Goal: Information Seeking & Learning: Learn about a topic

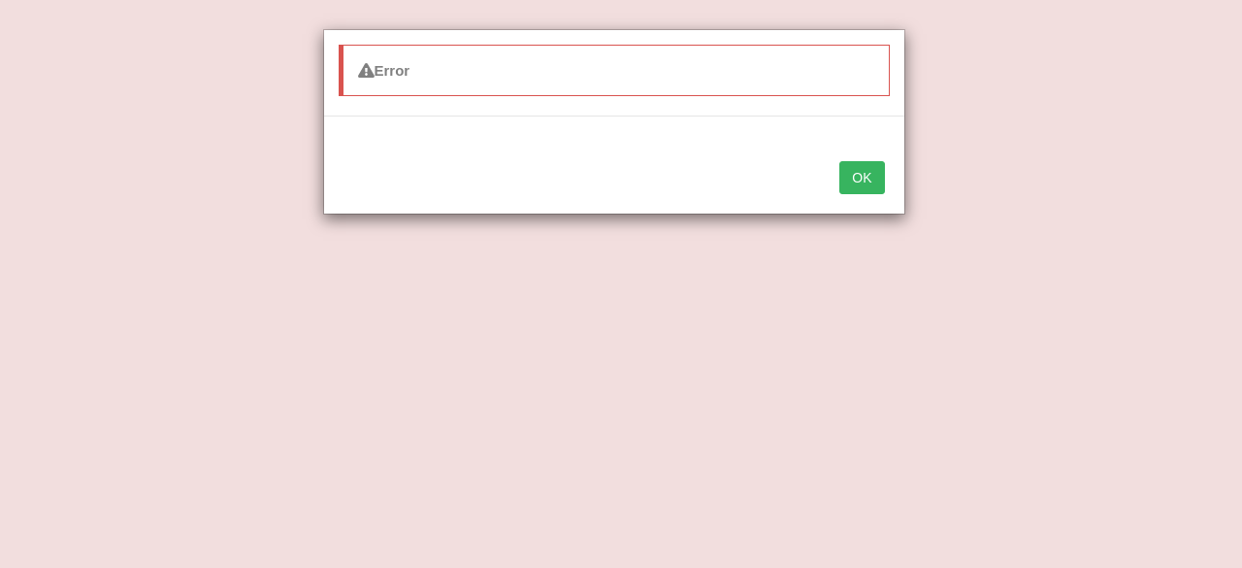
click at [871, 184] on button "OK" at bounding box center [861, 177] width 45 height 33
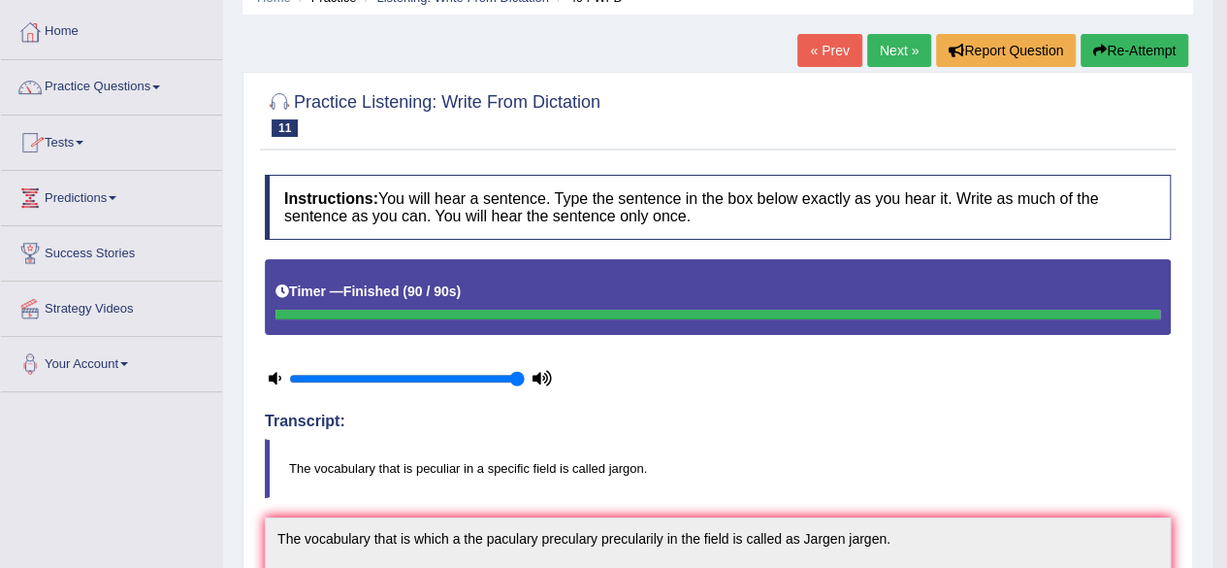
scroll to position [33, 0]
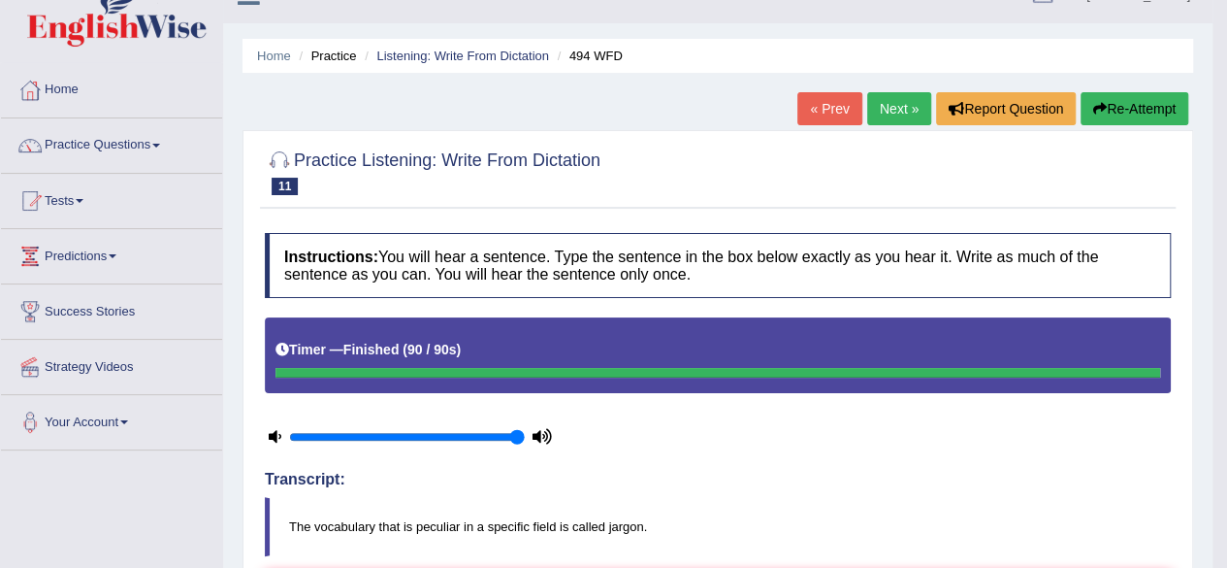
click at [894, 106] on link "Next »" at bounding box center [899, 108] width 64 height 33
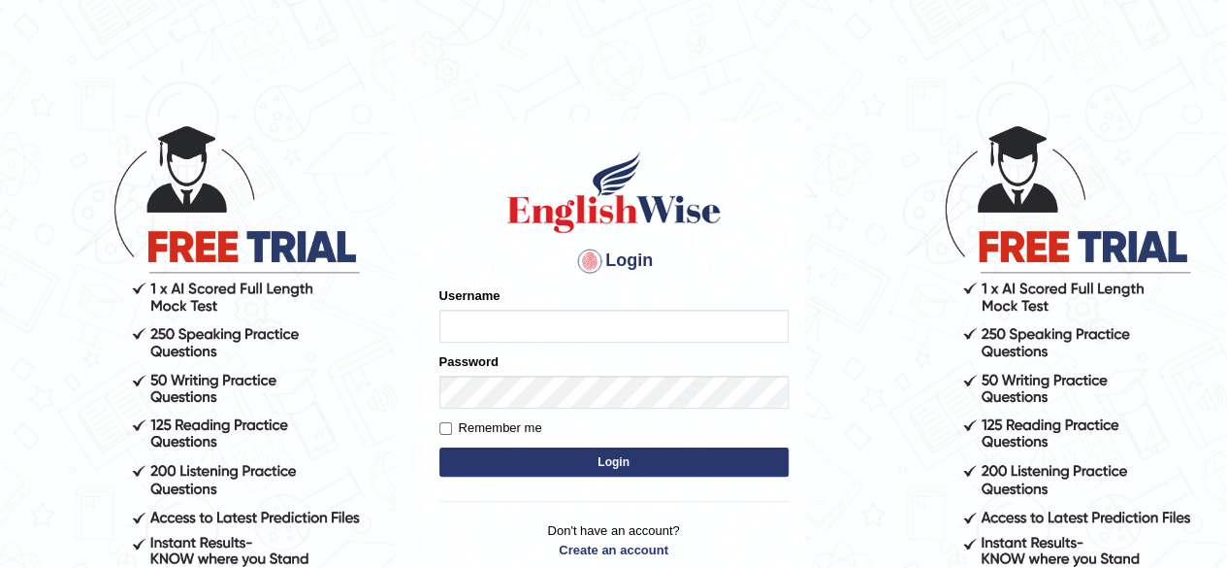
type input "aliameeni110"
click at [704, 465] on button "Login" at bounding box center [613, 461] width 349 height 29
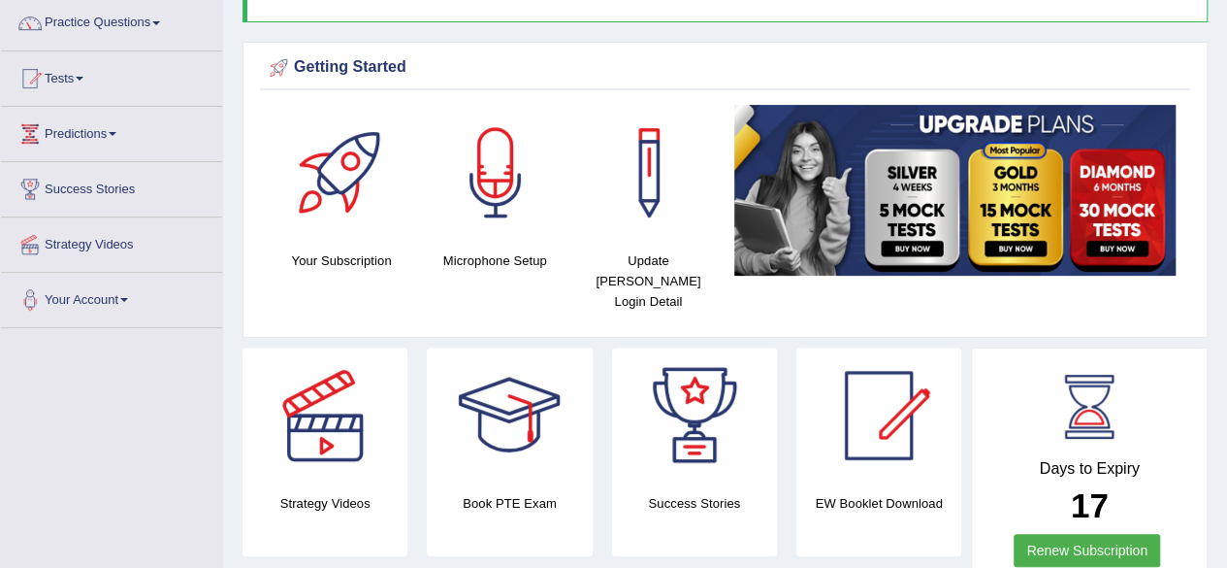
scroll to position [151, 0]
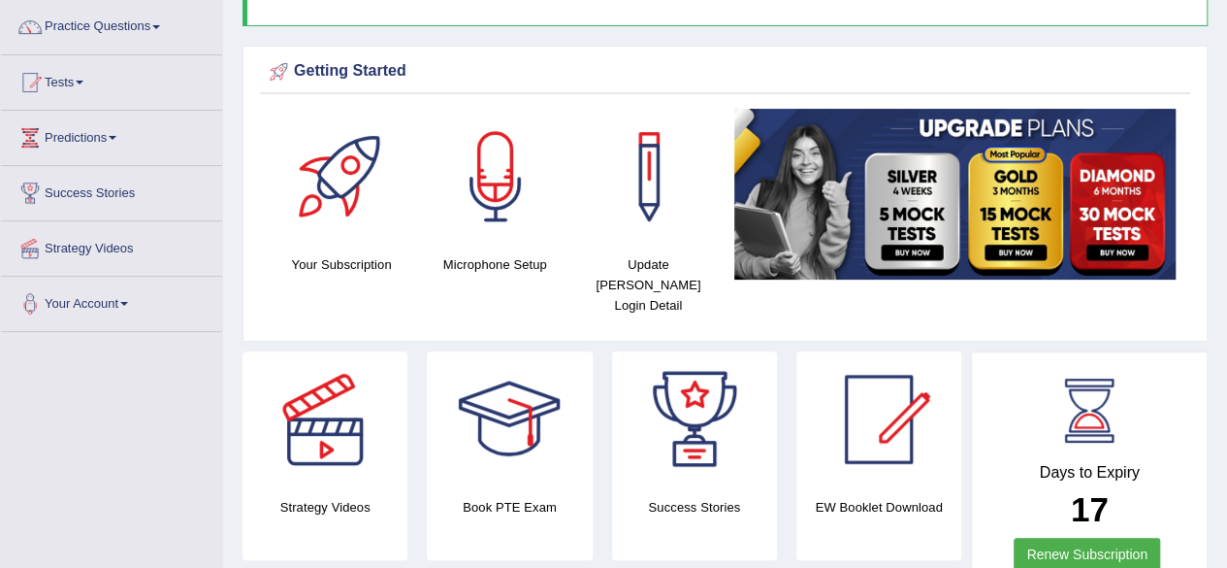
click at [346, 448] on div at bounding box center [325, 419] width 136 height 136
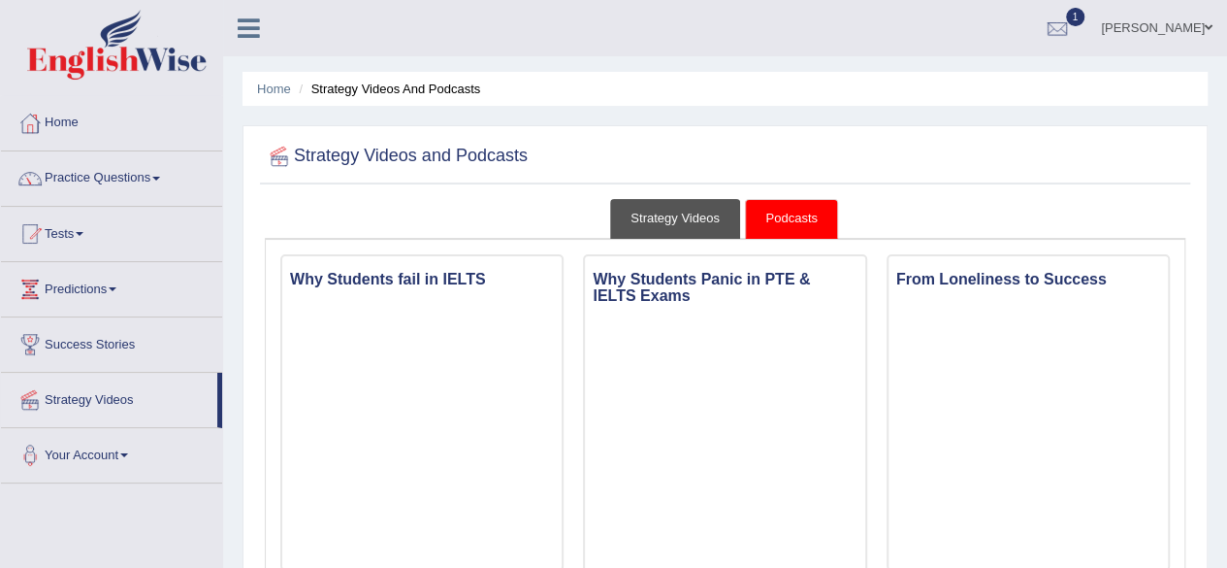
click at [704, 216] on link "Strategy Videos" at bounding box center [675, 219] width 130 height 40
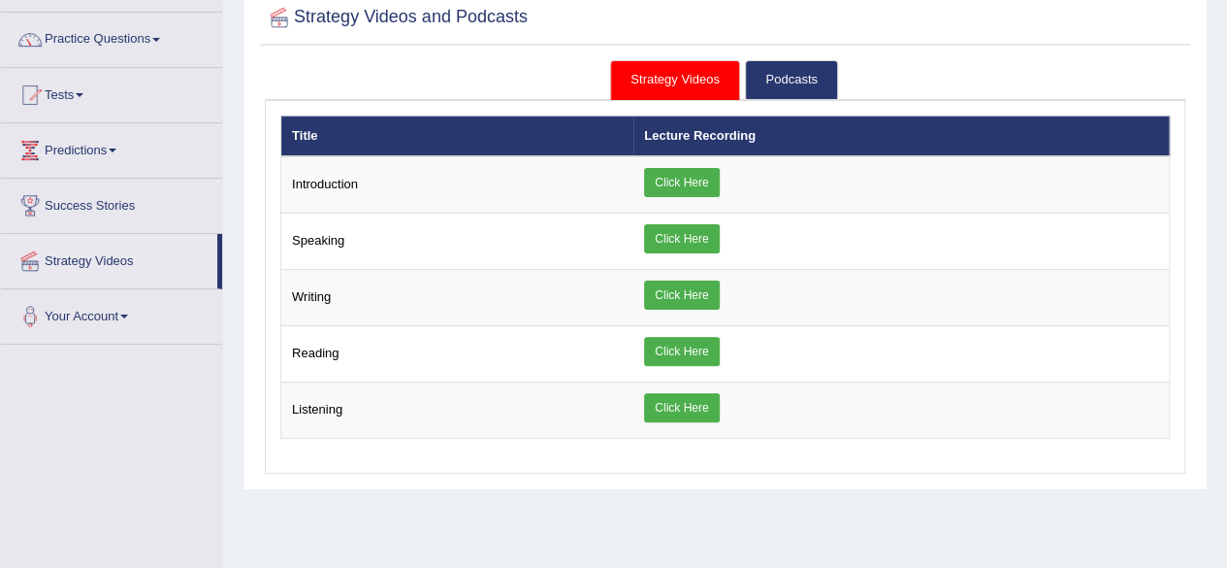
scroll to position [140, 0]
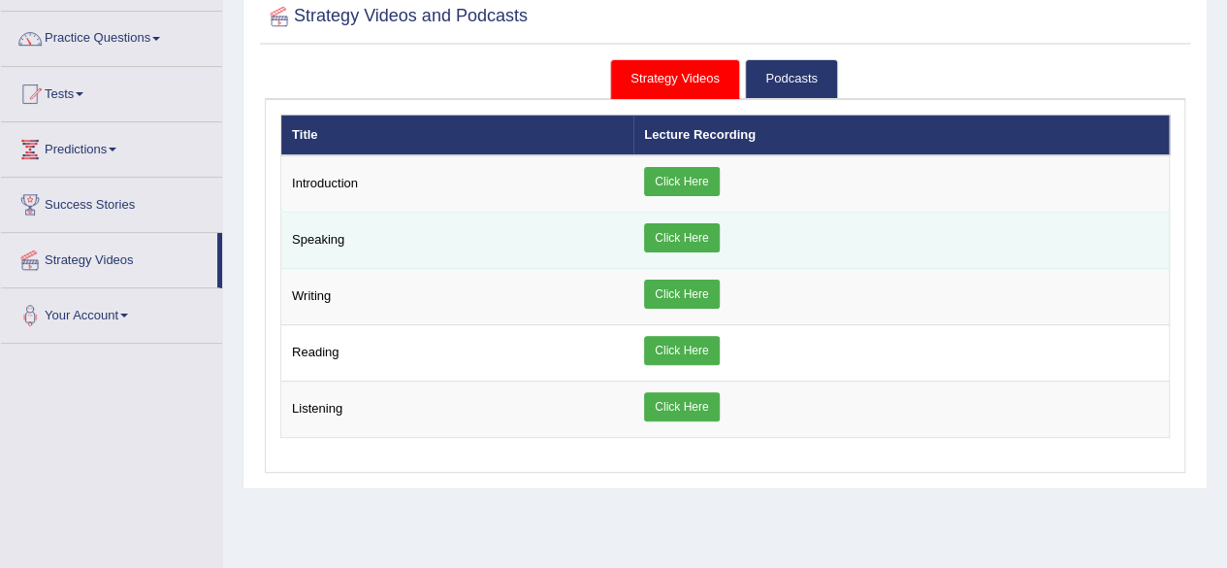
click at [671, 243] on link "Click Here" at bounding box center [681, 237] width 75 height 29
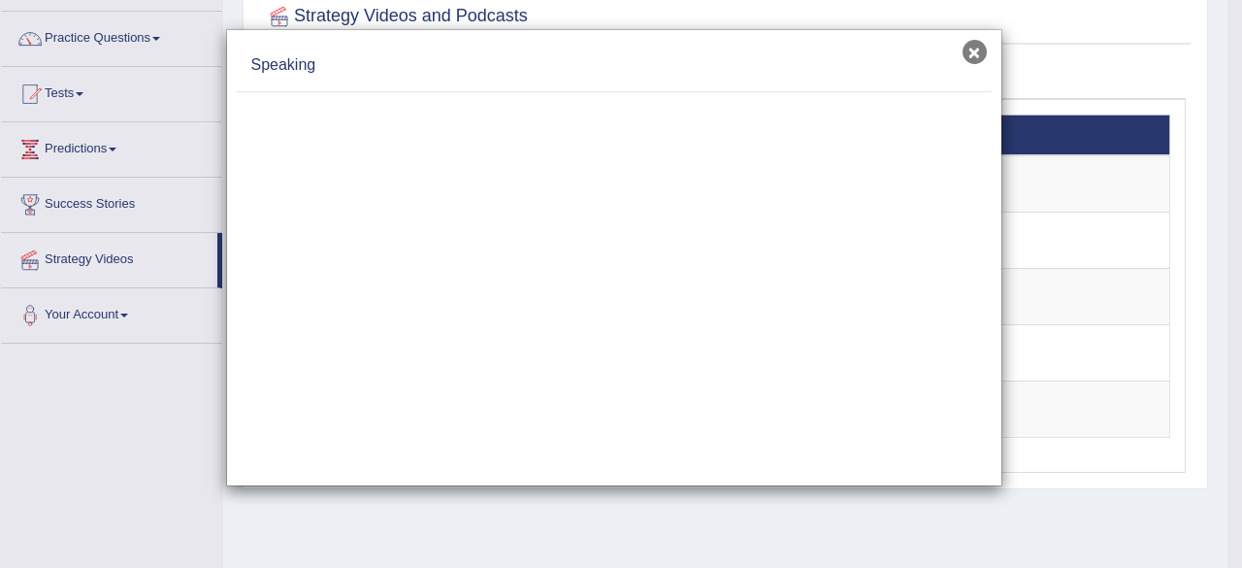
click at [977, 58] on button "×" at bounding box center [974, 52] width 24 height 24
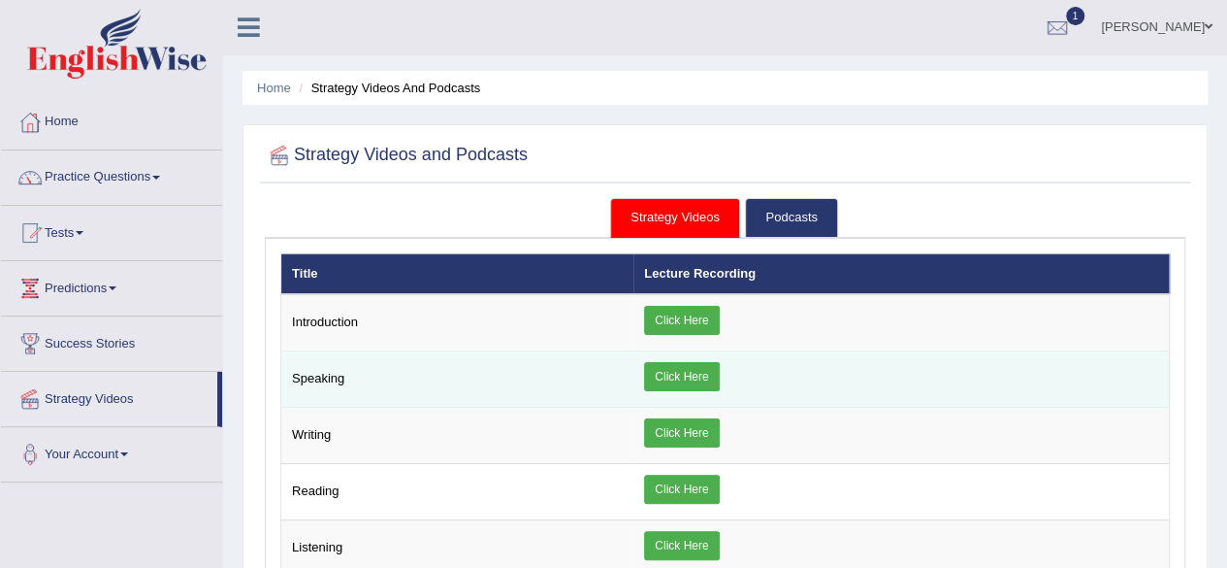
scroll to position [0, 0]
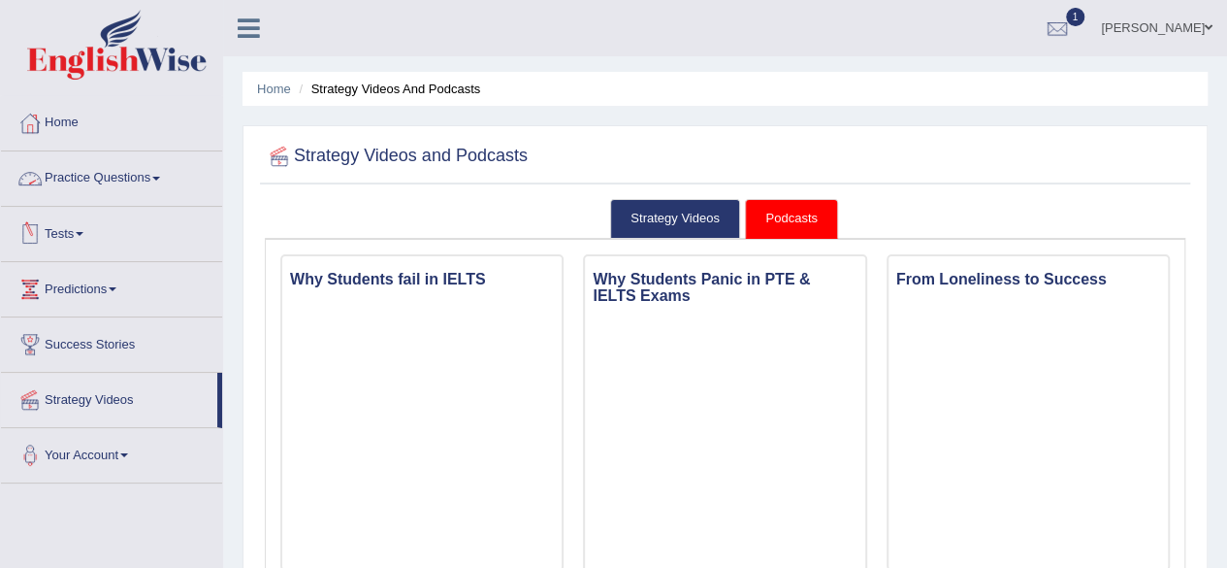
click at [118, 186] on link "Practice Questions" at bounding box center [111, 175] width 221 height 49
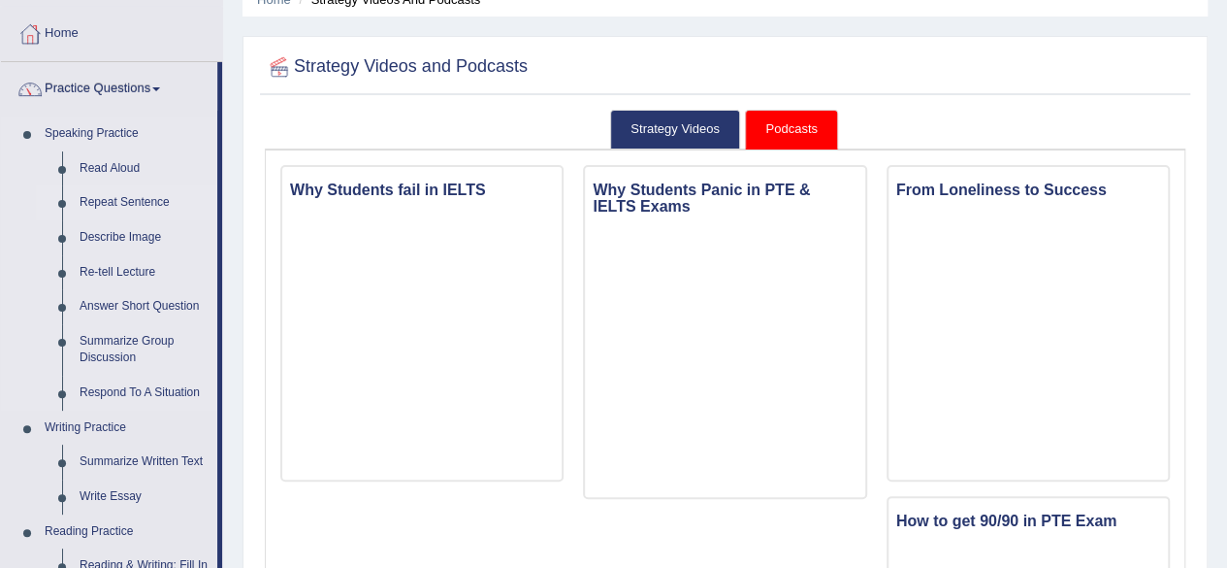
scroll to position [90, 0]
click at [127, 269] on link "Re-tell Lecture" at bounding box center [144, 271] width 146 height 35
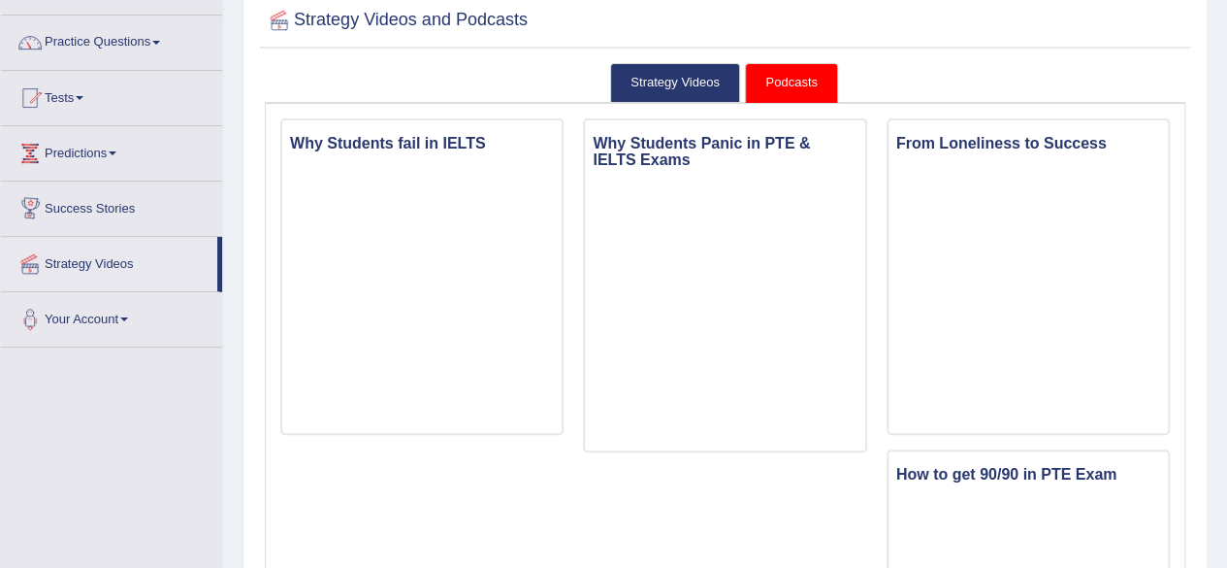
scroll to position [36, 0]
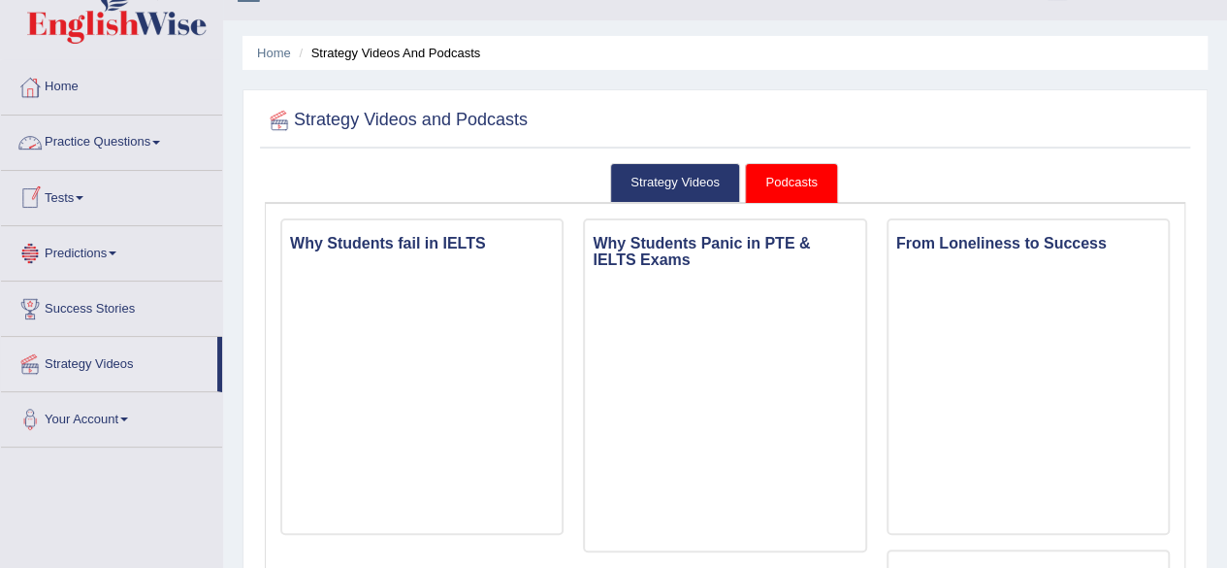
click at [131, 131] on link "Practice Questions" at bounding box center [111, 139] width 221 height 49
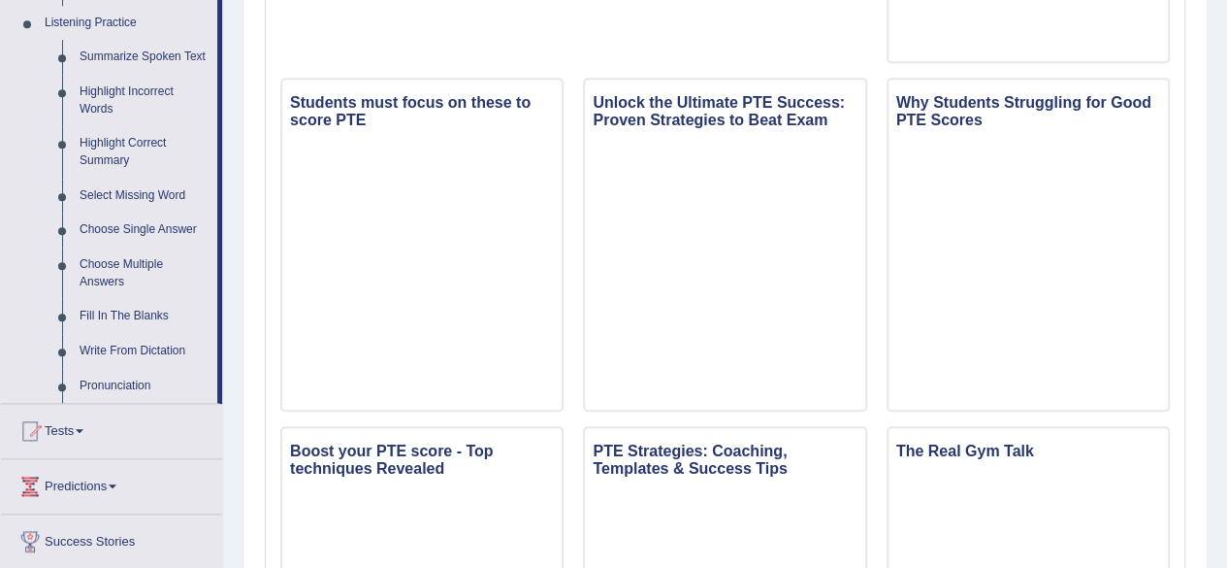
scroll to position [845, 0]
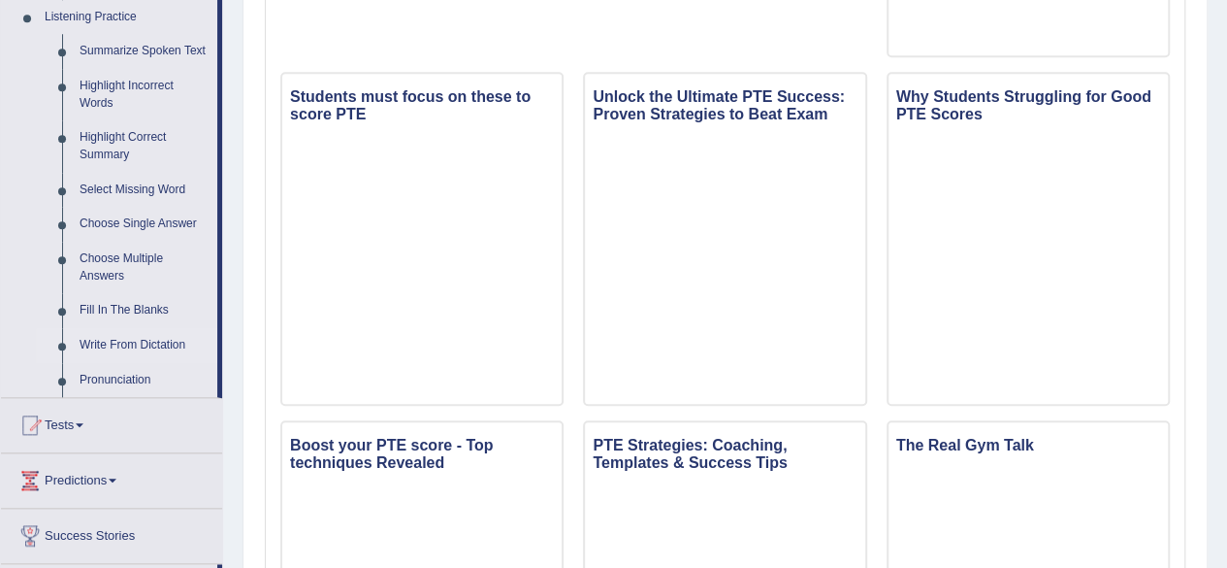
click at [130, 343] on link "Write From Dictation" at bounding box center [144, 345] width 146 height 35
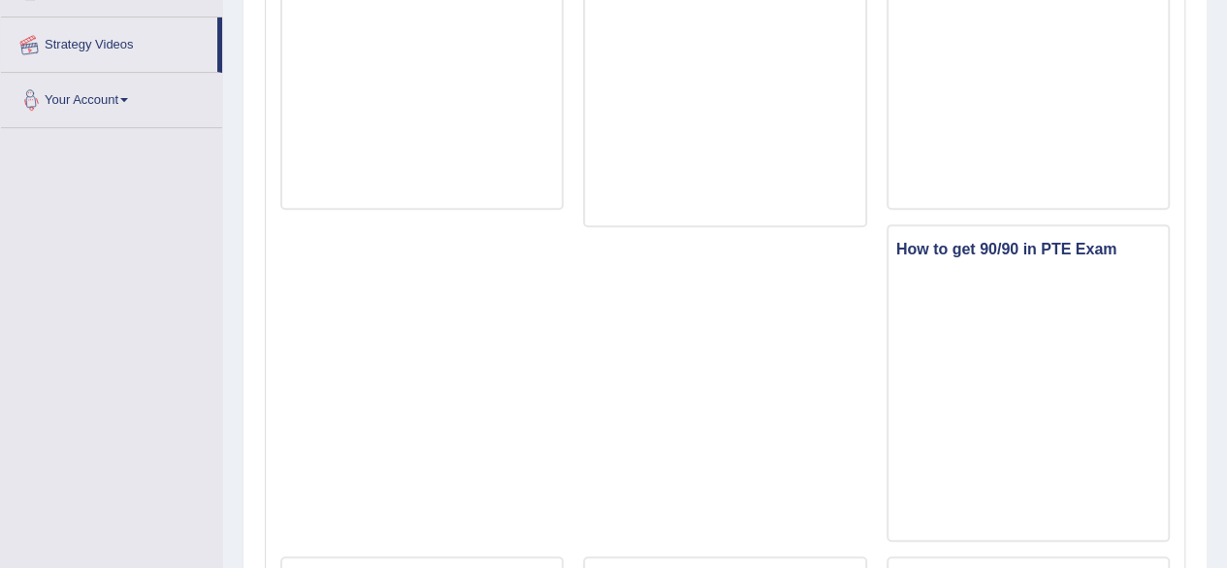
scroll to position [252, 0]
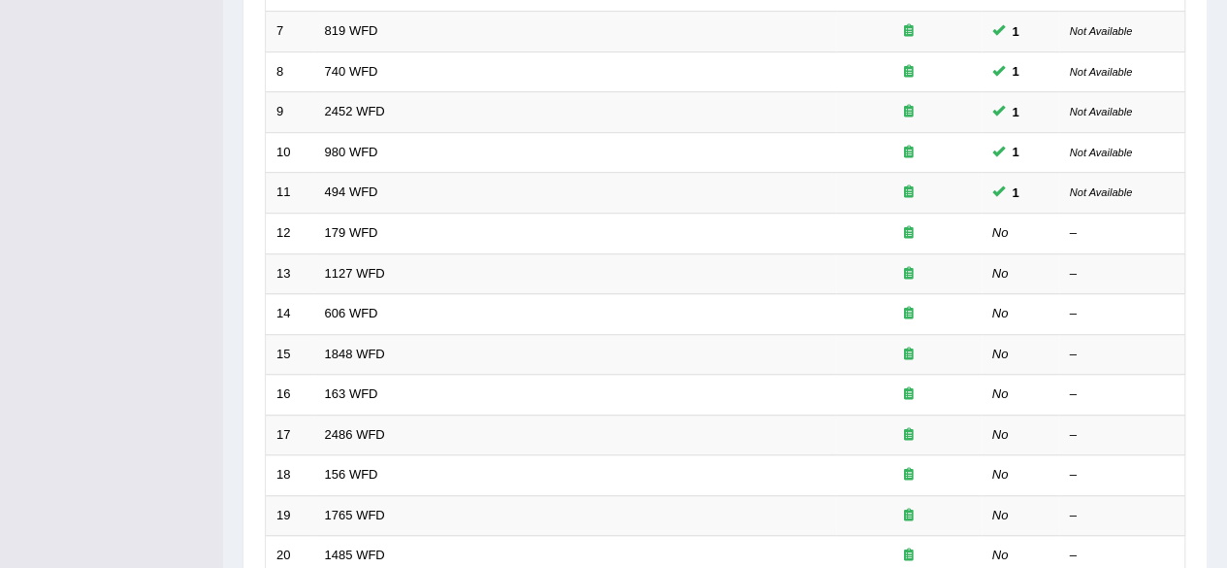
scroll to position [535, 0]
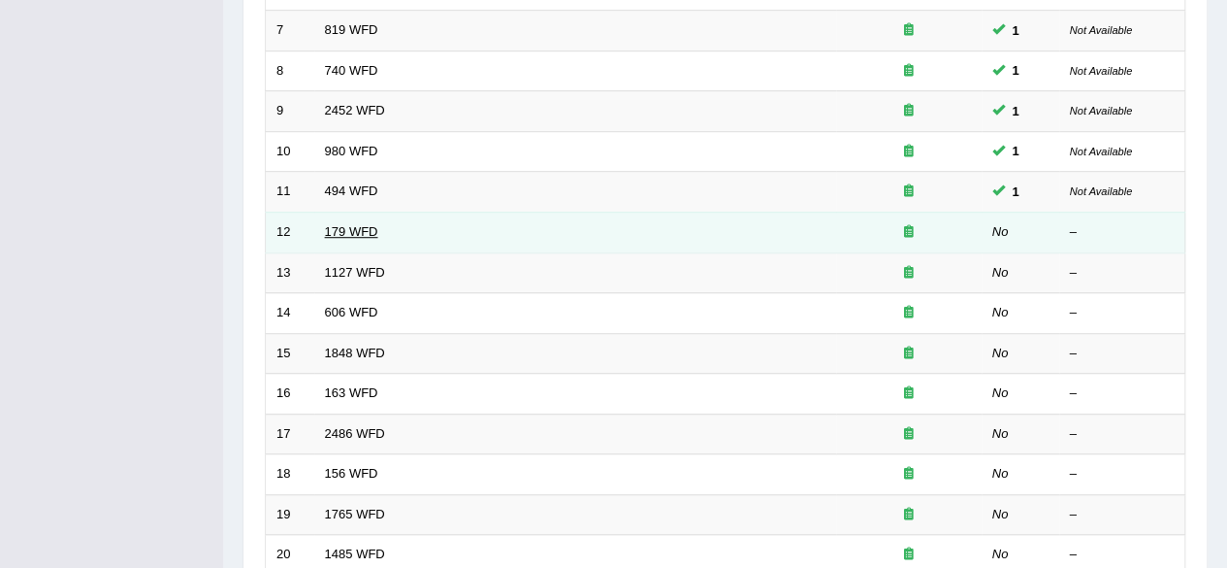
click at [347, 224] on link "179 WFD" at bounding box center [351, 231] width 53 height 15
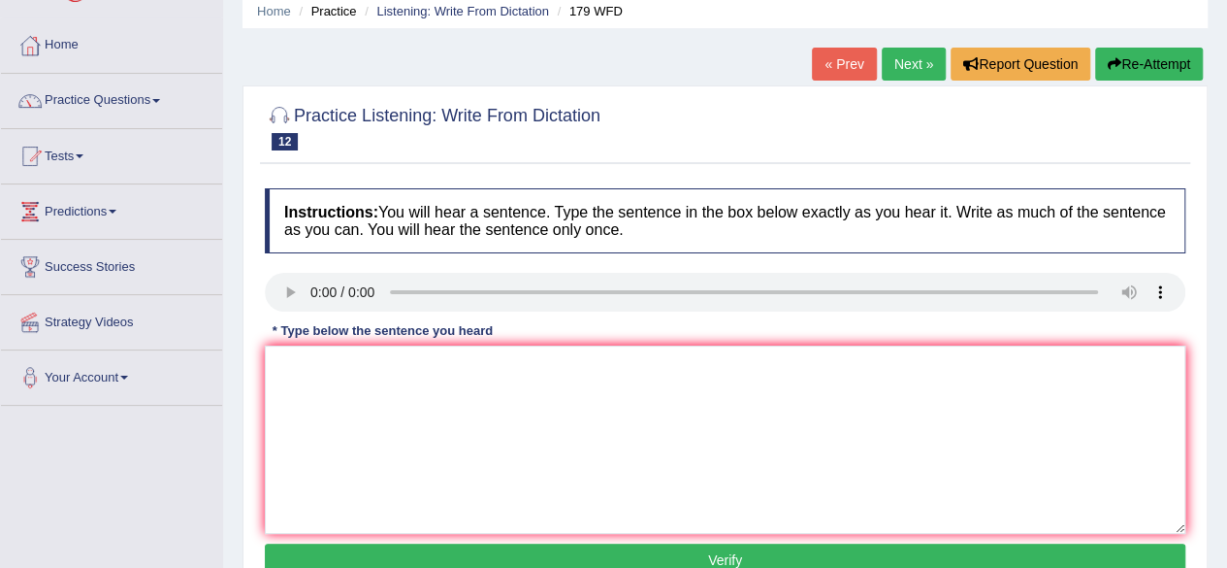
scroll to position [81, 0]
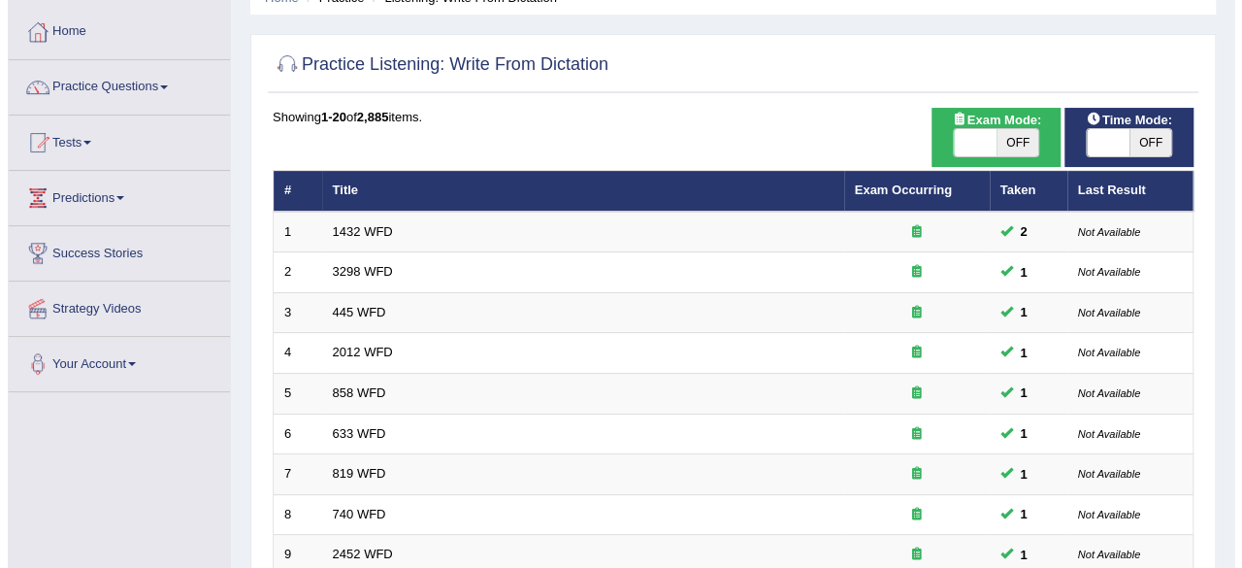
scroll to position [58, 0]
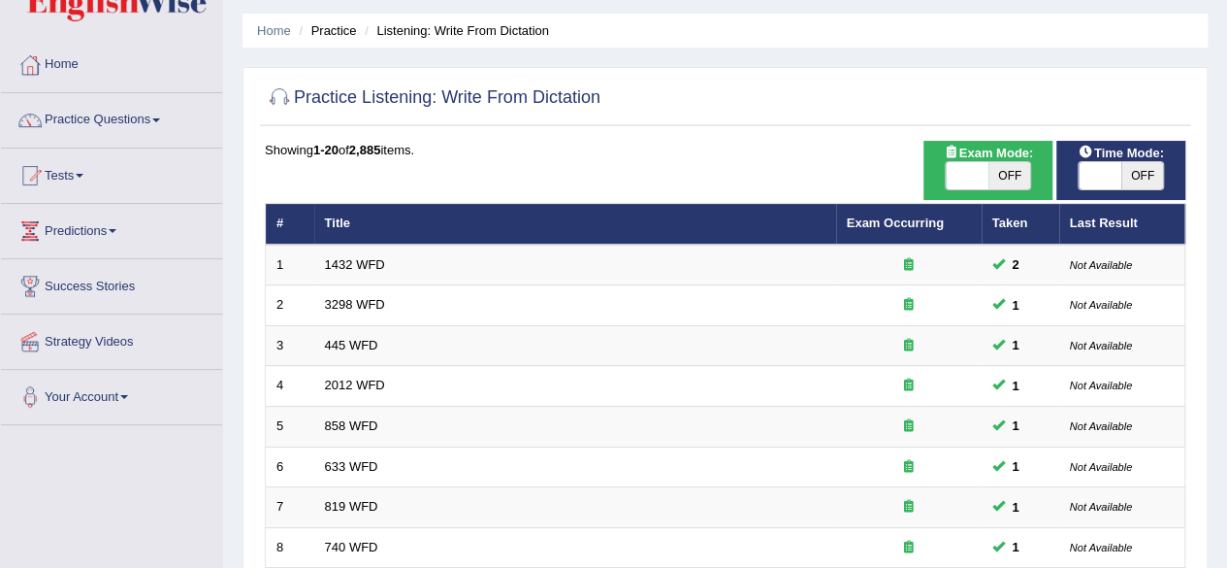
click at [989, 176] on span "OFF" at bounding box center [1010, 175] width 43 height 27
checkbox input "true"
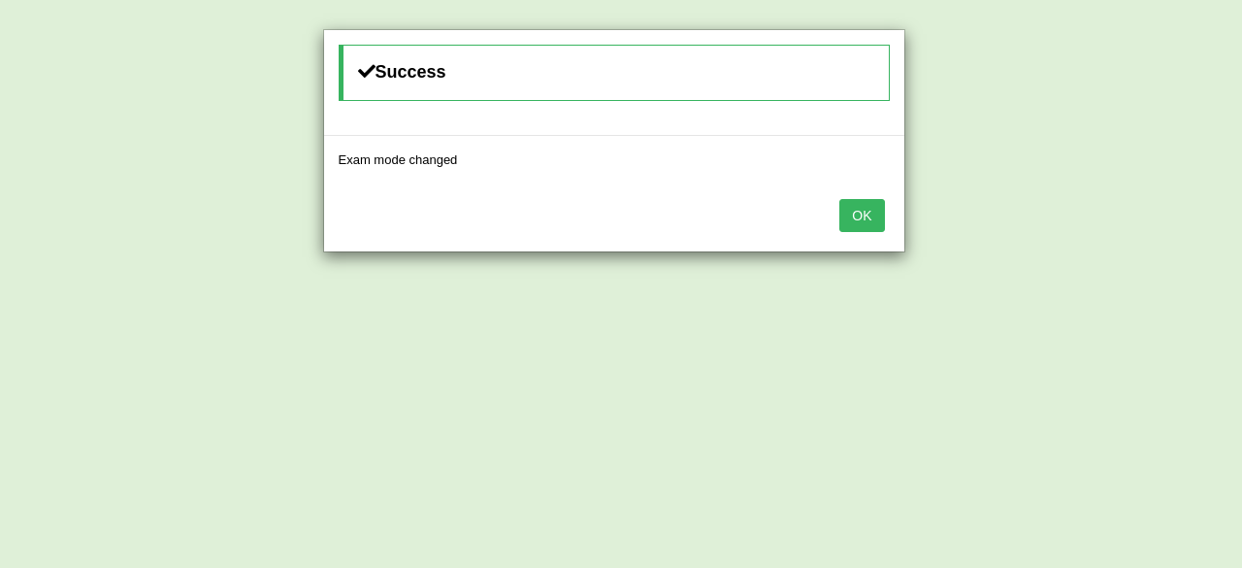
click at [871, 212] on button "OK" at bounding box center [861, 215] width 45 height 33
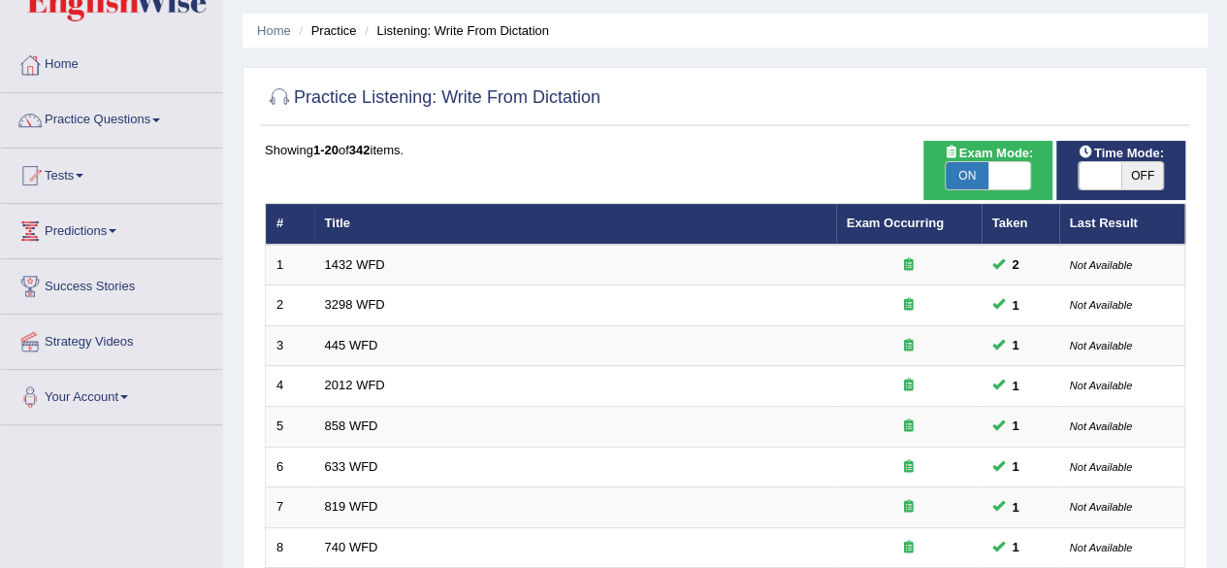
click at [1124, 186] on span "OFF" at bounding box center [1142, 175] width 43 height 27
checkbox input "true"
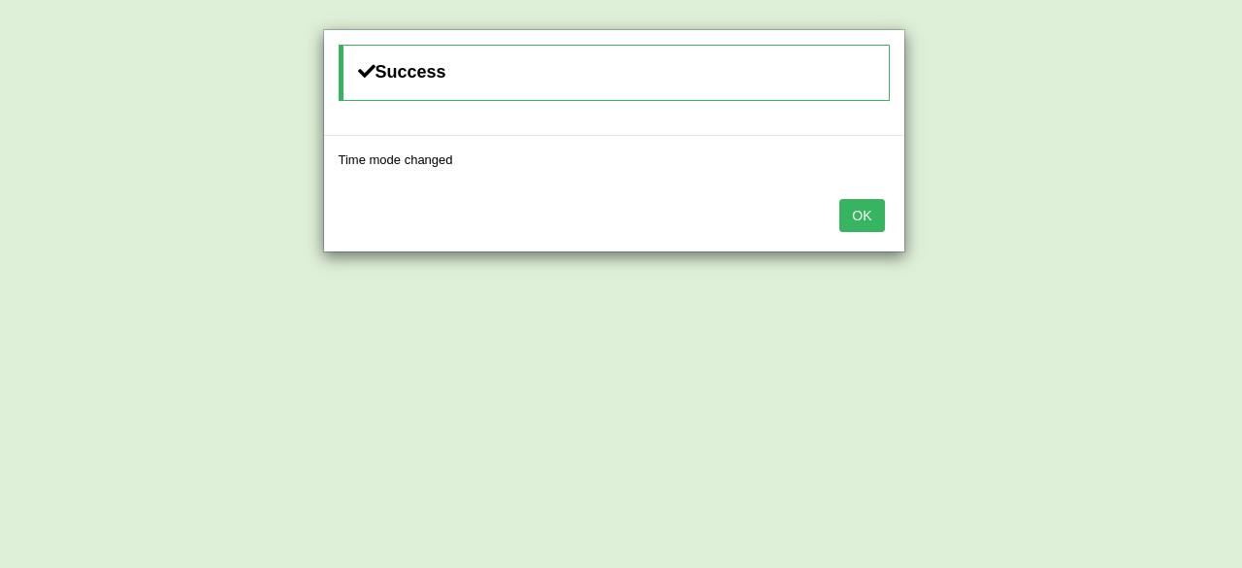
click at [859, 225] on button "OK" at bounding box center [861, 215] width 45 height 33
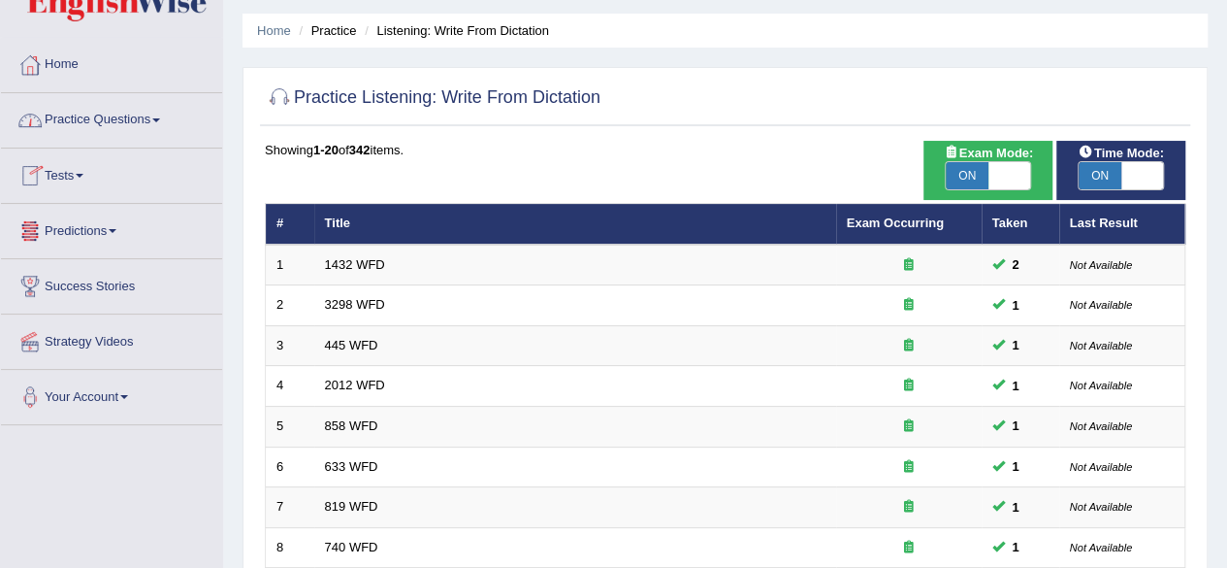
click at [131, 125] on link "Practice Questions" at bounding box center [111, 117] width 221 height 49
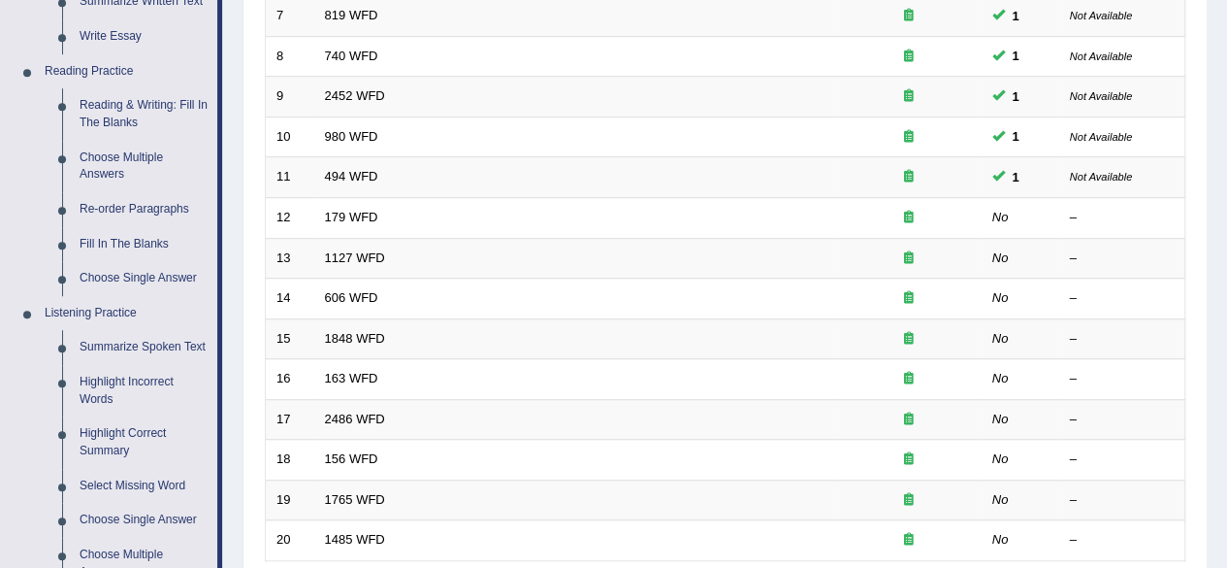
scroll to position [572, 0]
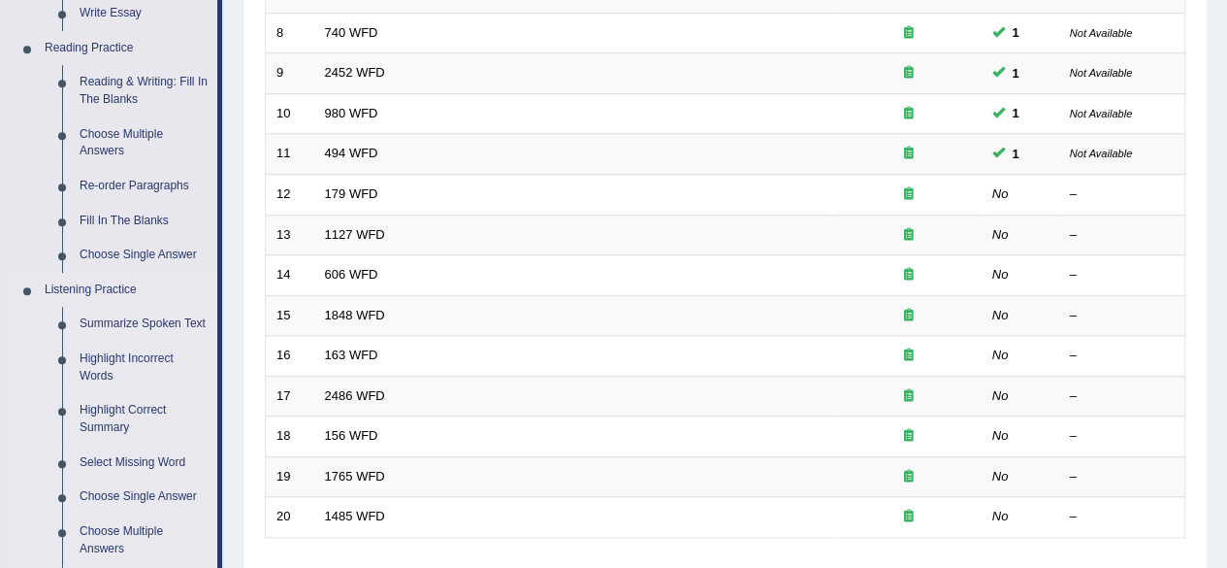
click at [178, 319] on link "Summarize Spoken Text" at bounding box center [144, 324] width 146 height 35
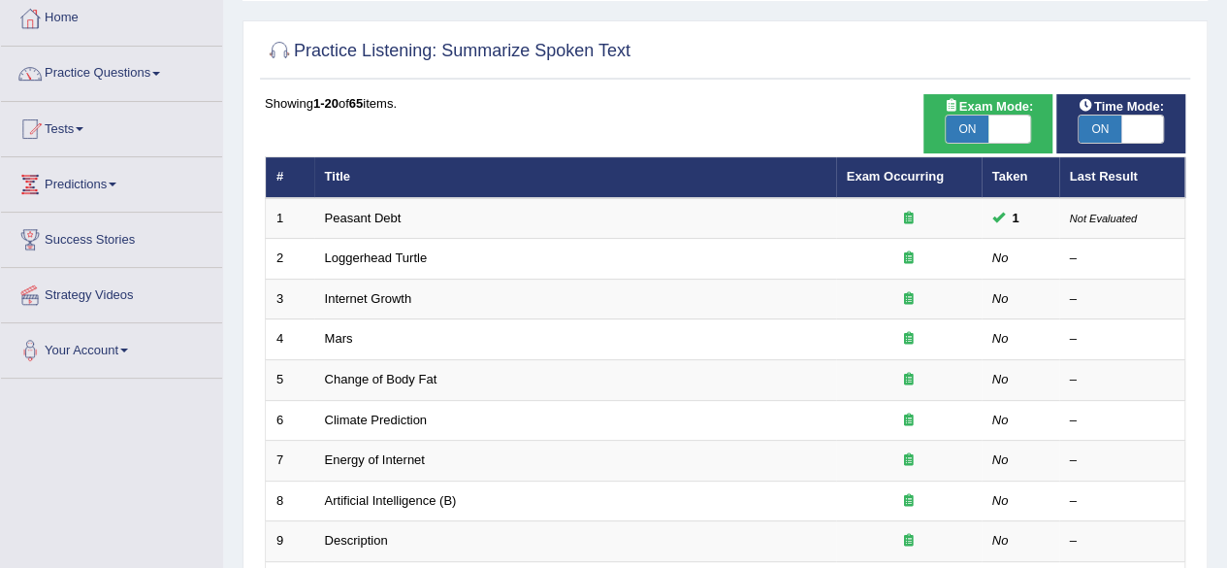
scroll to position [107, 0]
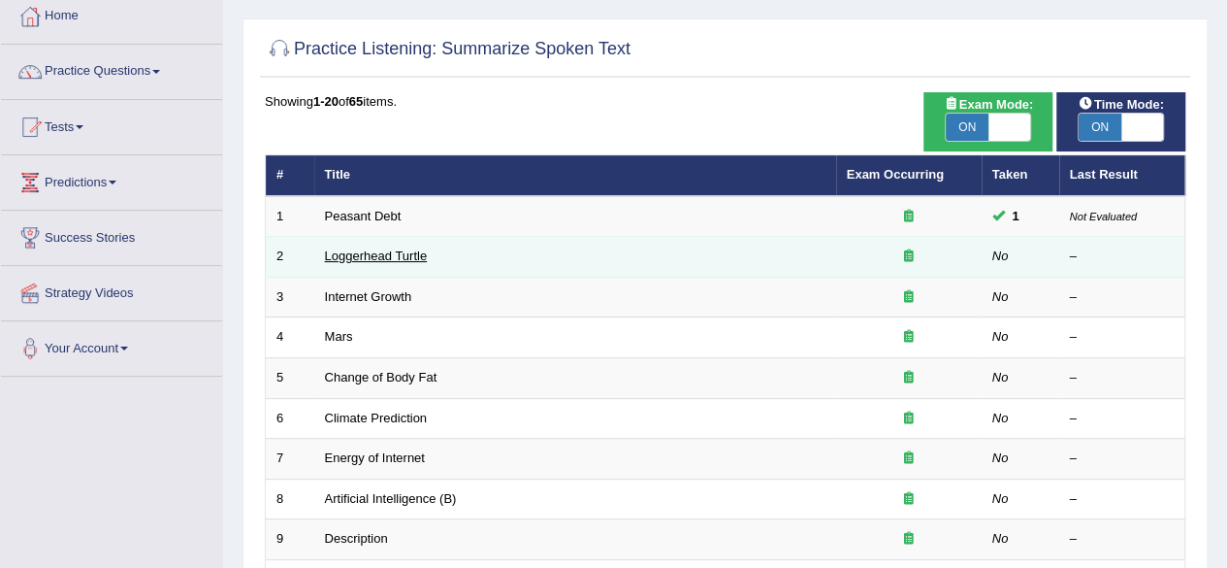
click at [359, 255] on link "Loggerhead Turtle" at bounding box center [376, 255] width 103 height 15
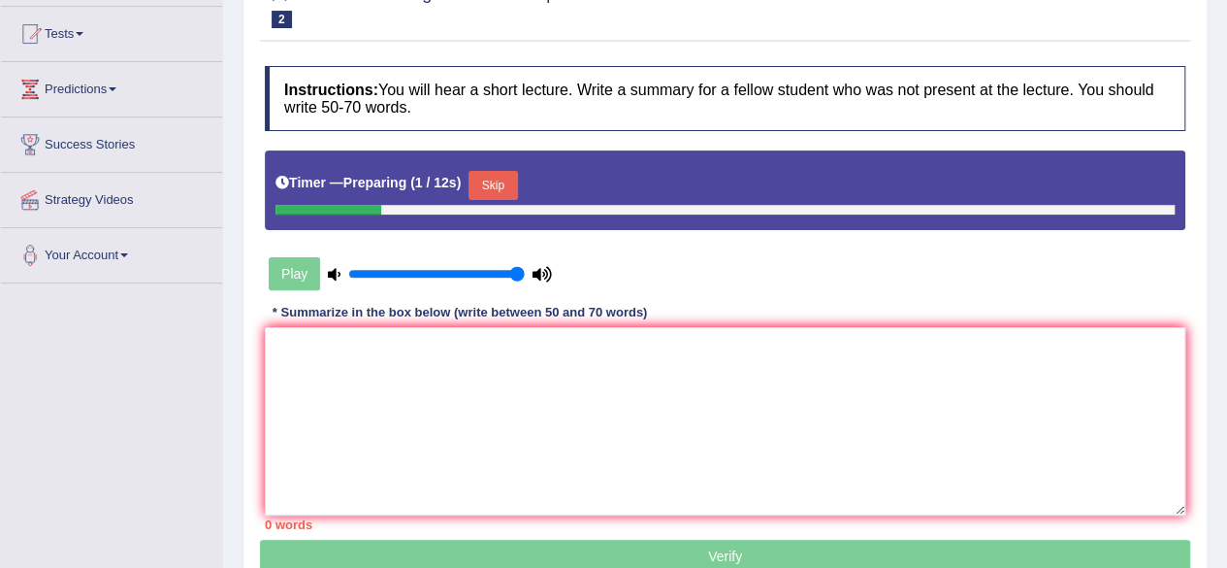
scroll to position [201, 0]
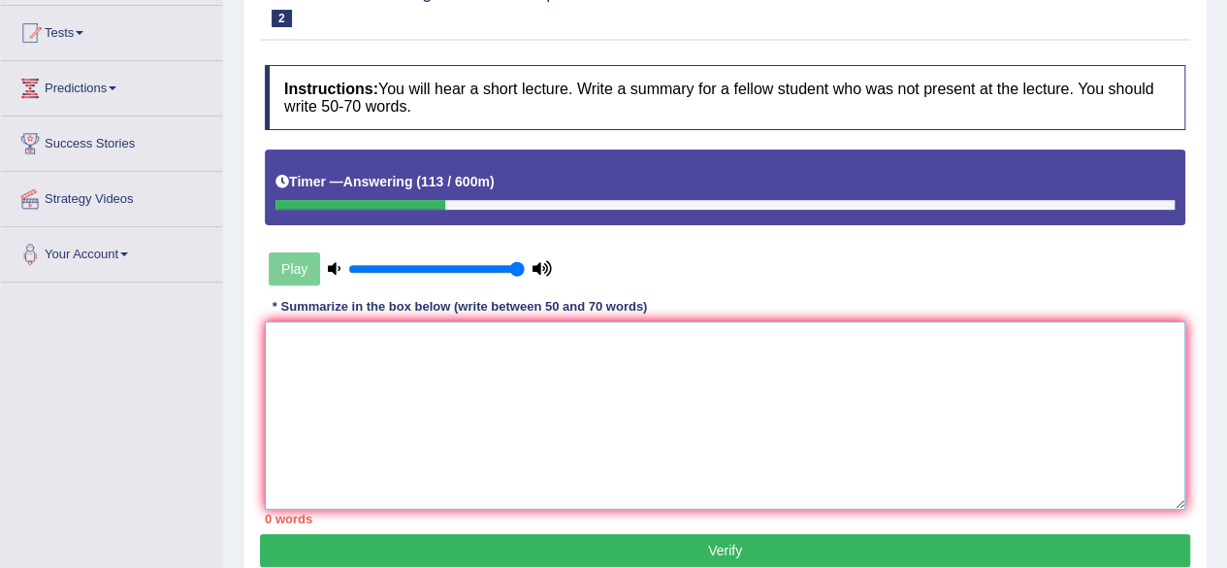
click at [655, 385] on textarea at bounding box center [725, 415] width 921 height 188
click at [642, 349] on textarea ""Turtle" was the main topic of this lecture" at bounding box center [725, 415] width 921 height 188
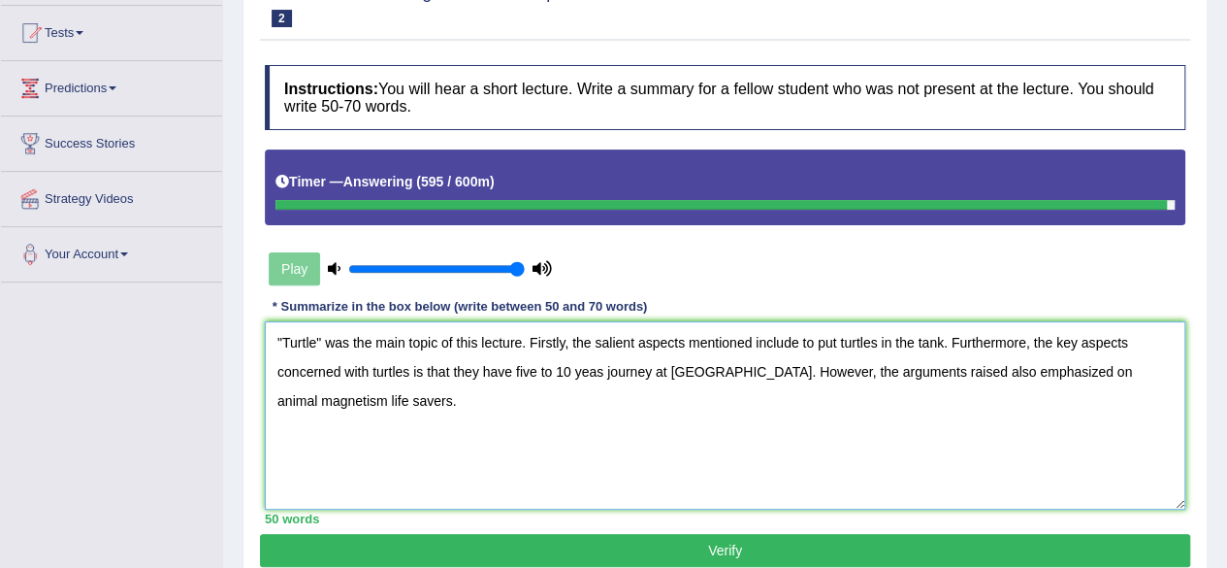
drag, startPoint x: 419, startPoint y: 405, endPoint x: 240, endPoint y: 330, distance: 194.8
click at [240, 330] on div "Home Practice Listening: Summarize Spoken Text Loggerhead Turtle « Prev Next » …" at bounding box center [725, 284] width 1004 height 970
click at [473, 406] on textarea ""Turtle" was the main topic of this lecture. Firstly, the salient aspects menti…" at bounding box center [725, 415] width 921 height 188
type textarea ""Turtle" was the main topic of this lecture. Firstly, the salient aspects menti…"
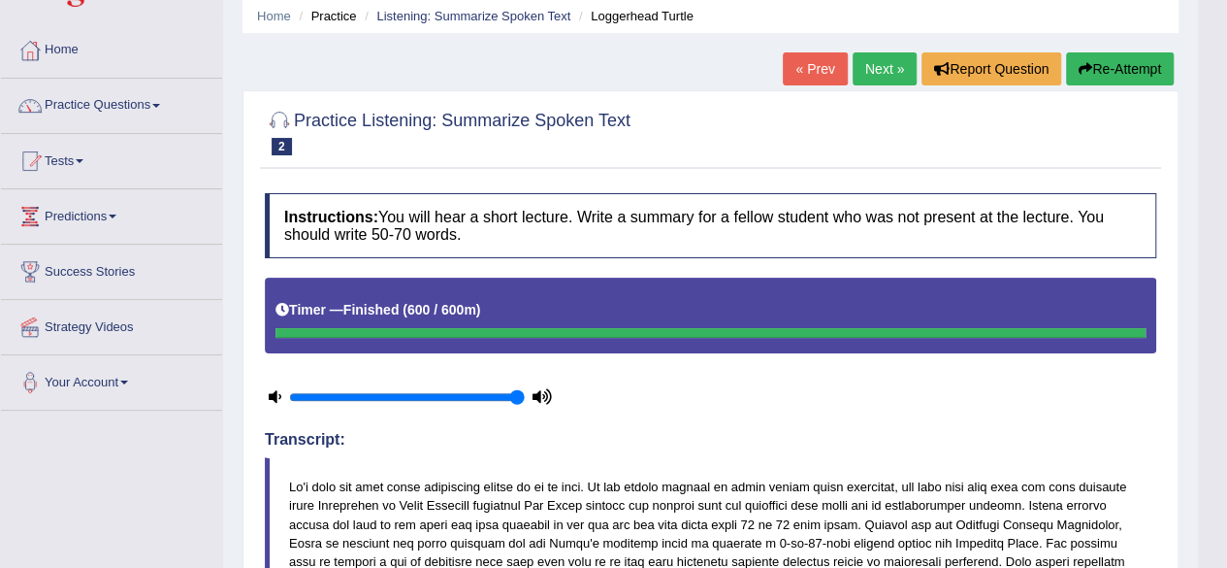
scroll to position [0, 0]
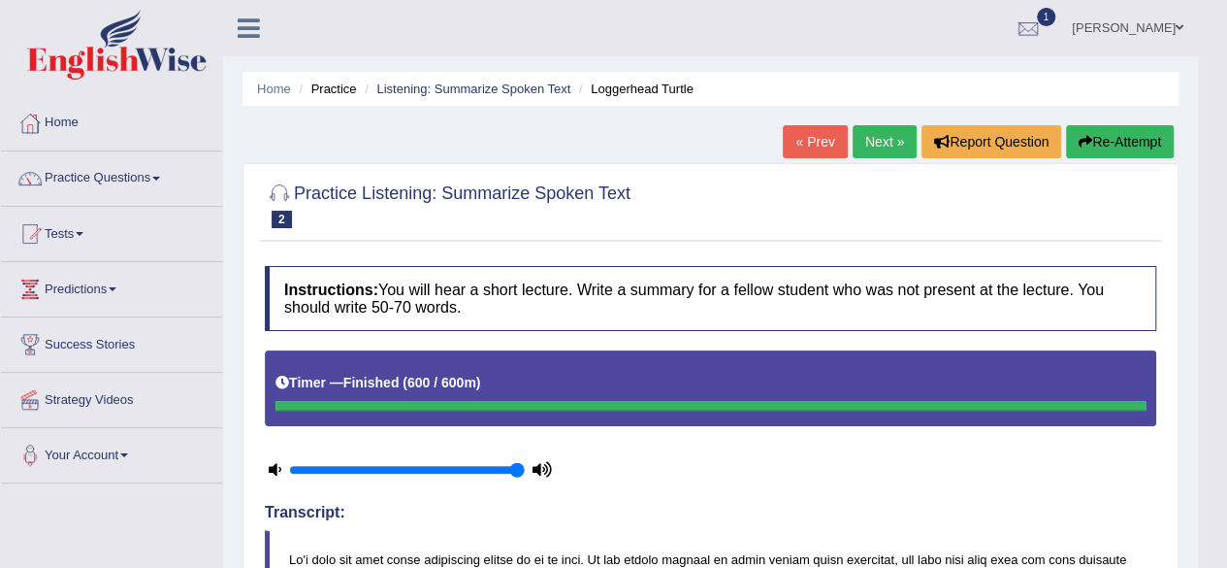
drag, startPoint x: 1117, startPoint y: 170, endPoint x: 1113, endPoint y: 139, distance: 31.3
click at [1113, 139] on button "Re-Attempt" at bounding box center [1120, 141] width 108 height 33
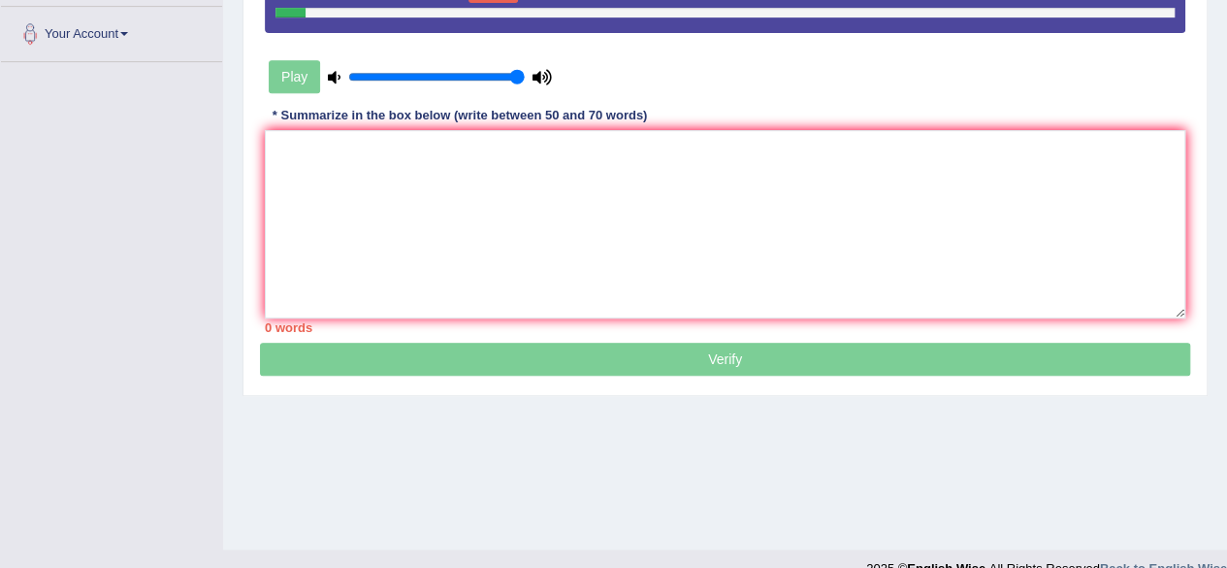
scroll to position [422, 0]
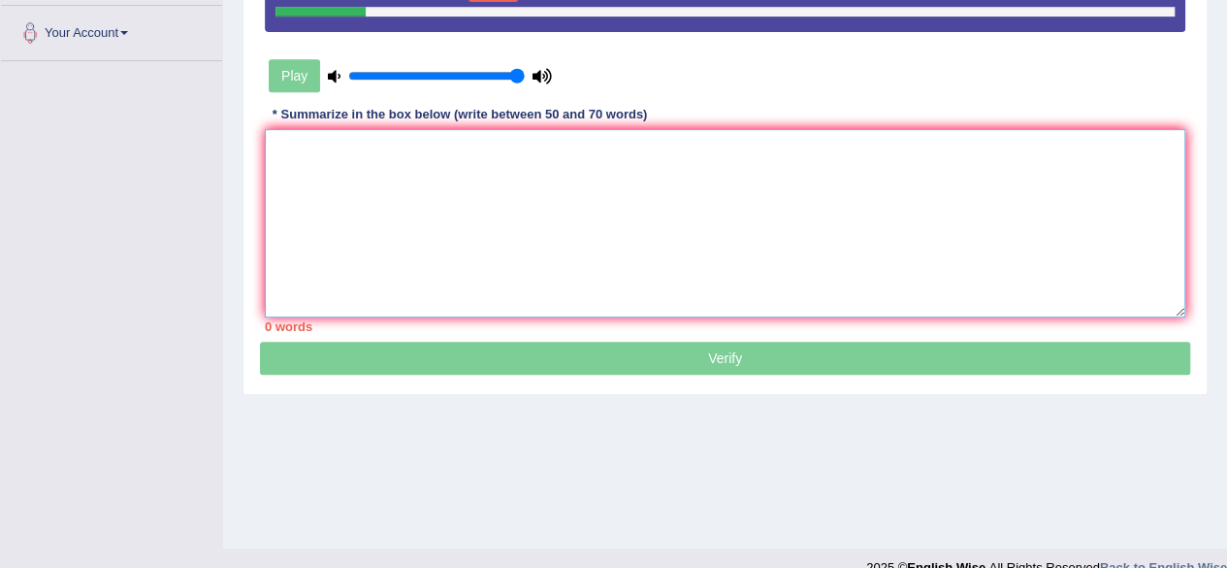
click at [984, 172] on textarea at bounding box center [725, 223] width 921 height 188
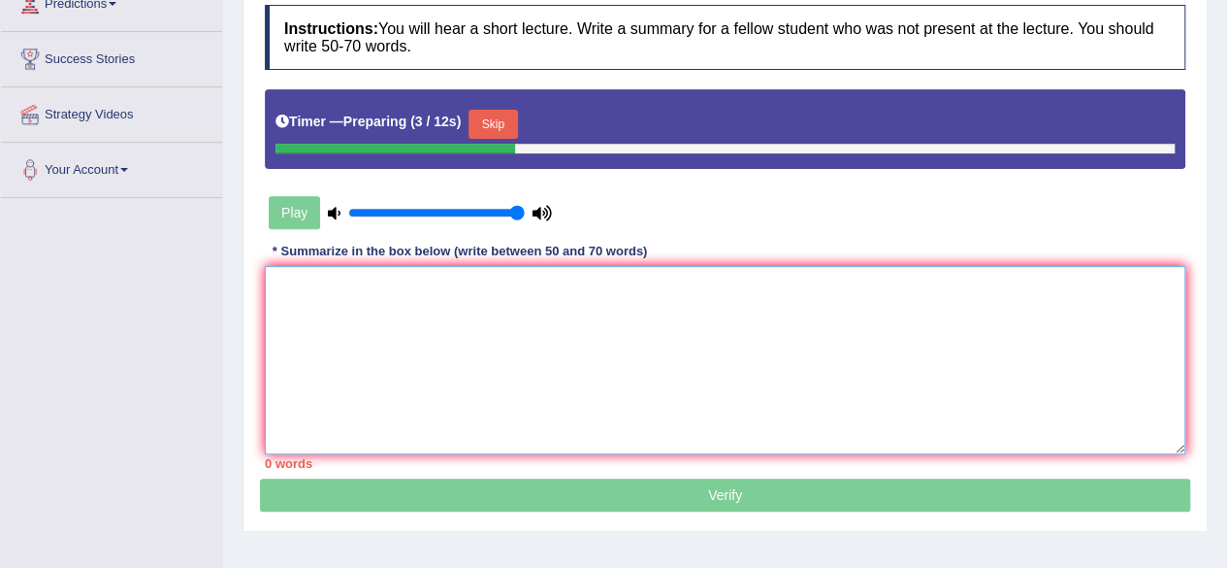
scroll to position [276, 0]
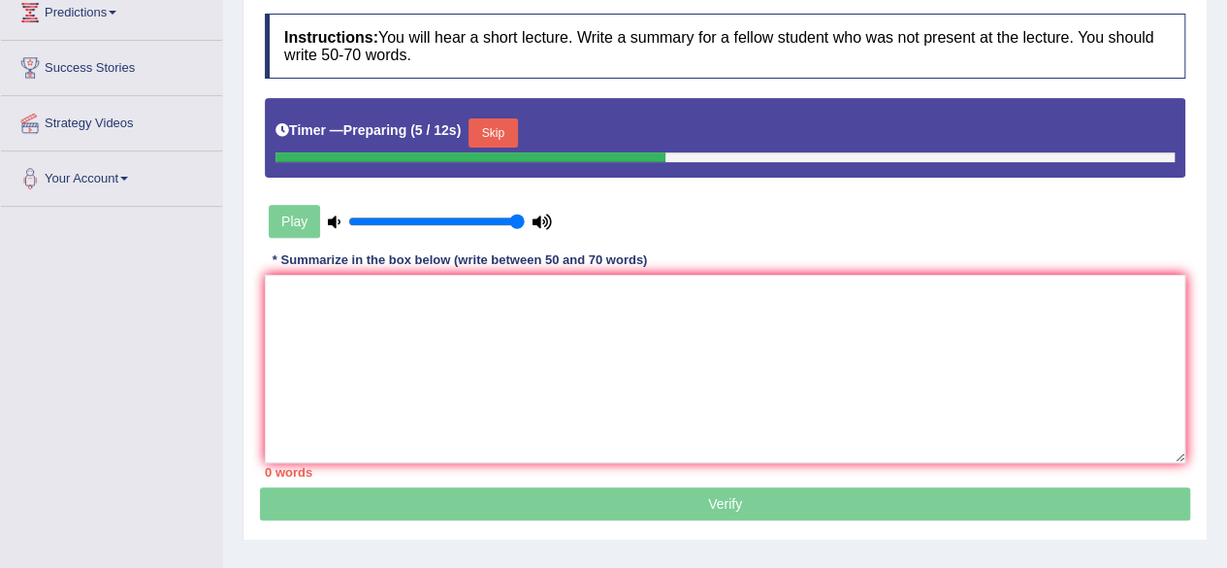
click at [500, 129] on button "Skip" at bounding box center [493, 132] width 49 height 29
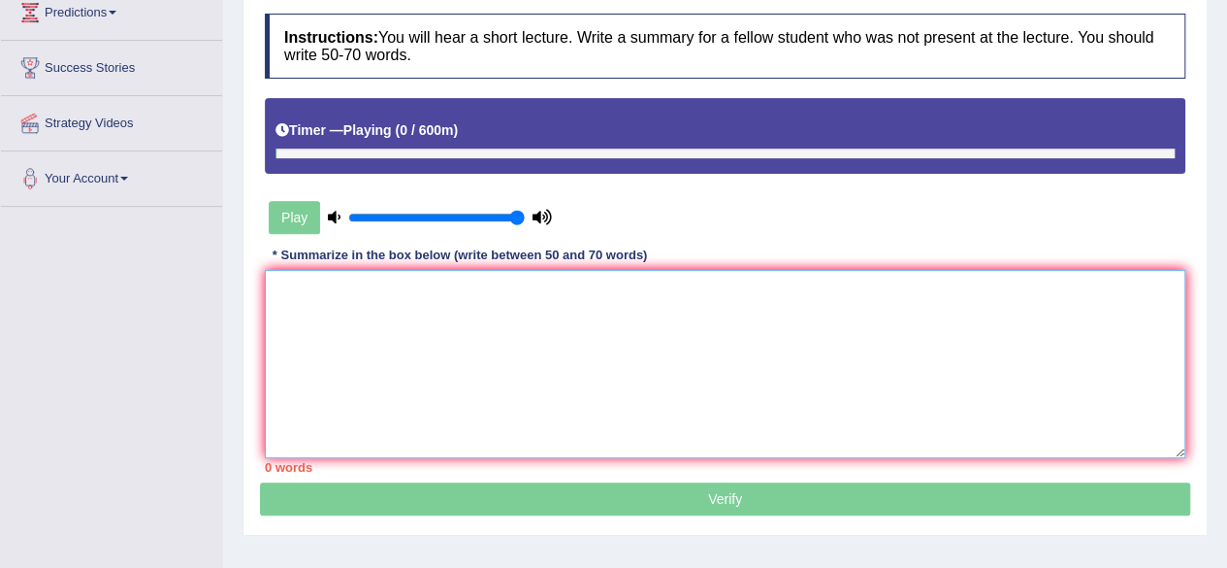
click at [491, 311] on textarea at bounding box center [725, 364] width 921 height 188
paste textarea ""Turtle" was the main topic of this lecture. Firstly, the salient aspects menti…"
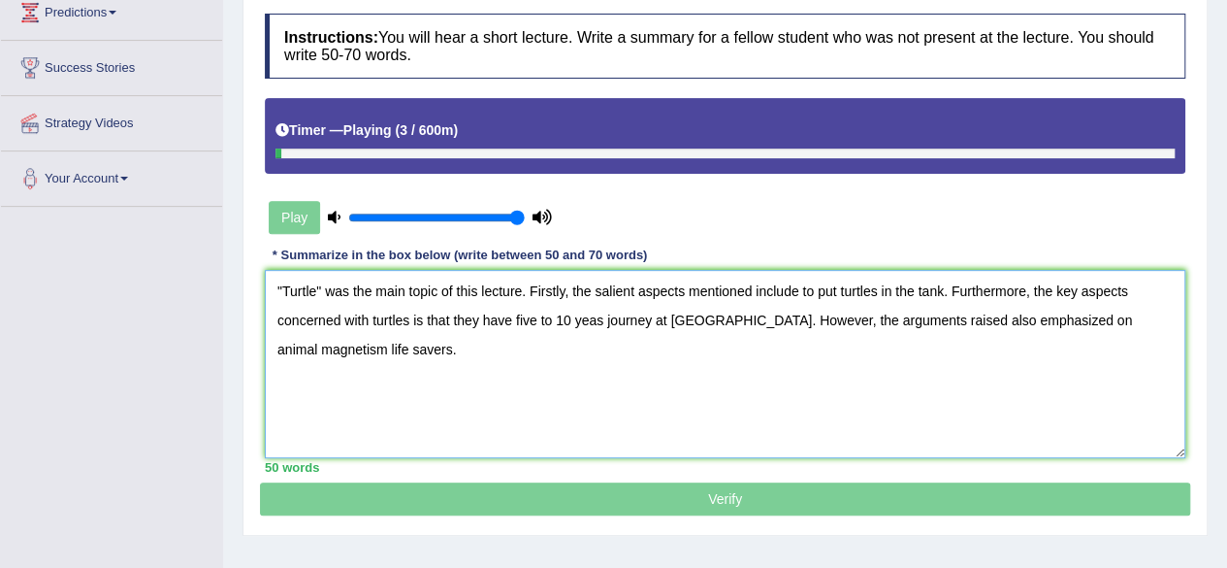
click at [478, 340] on textarea ""Turtle" was the main topic of this lecture. Firstly, the salient aspects menti…" at bounding box center [725, 364] width 921 height 188
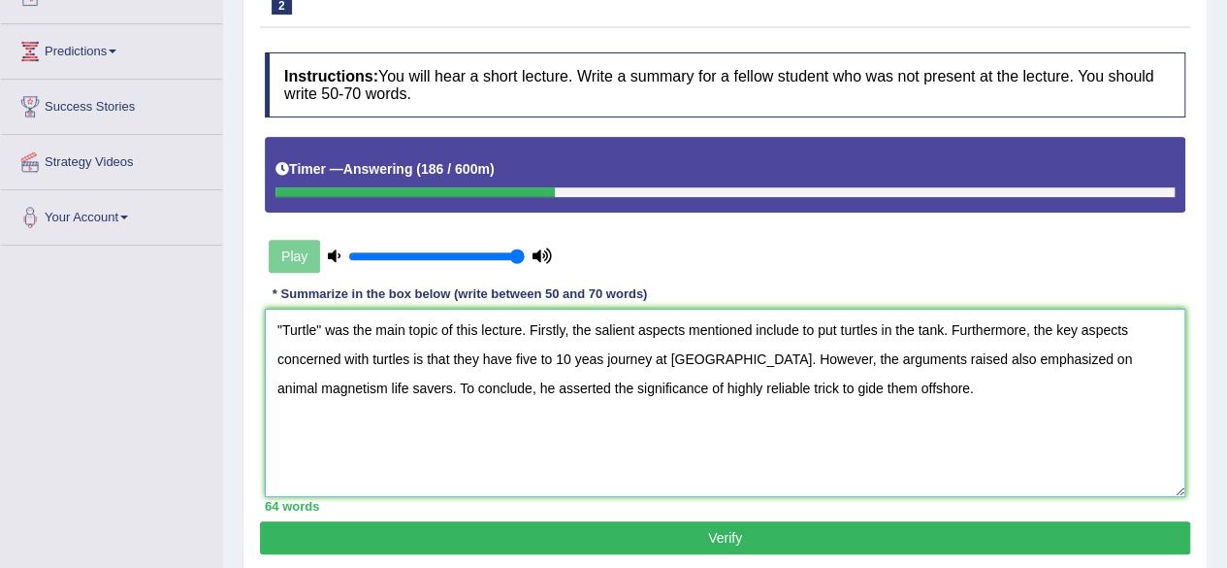
scroll to position [236, 0]
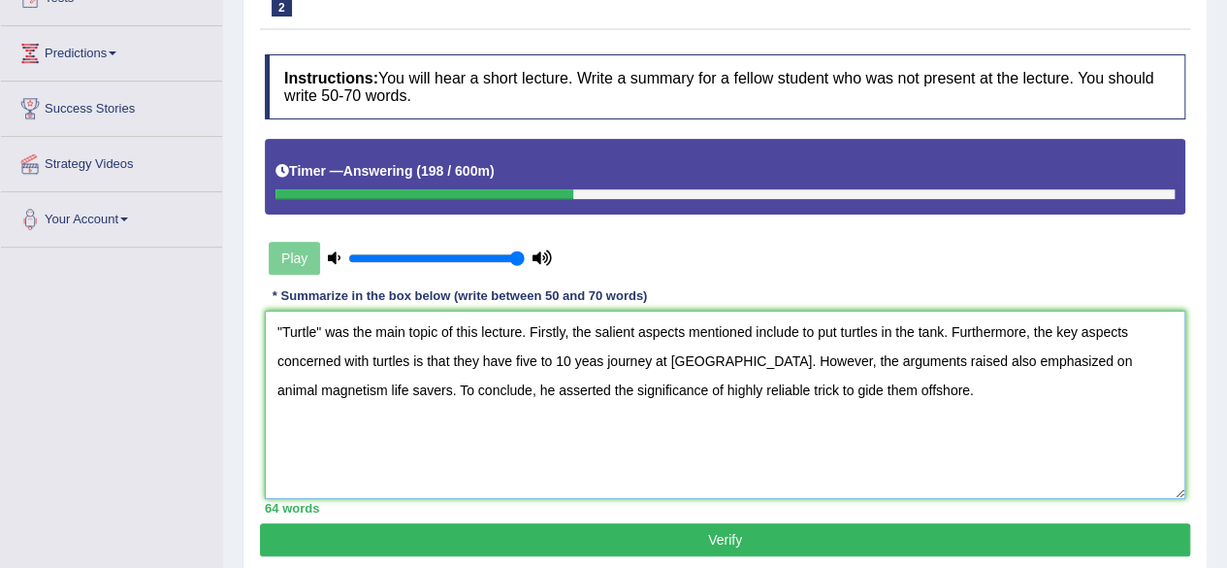
click at [570, 357] on textarea ""Turtle" was the main topic of this lecture. Firstly, the salient aspects menti…" at bounding box center [725, 404] width 921 height 188
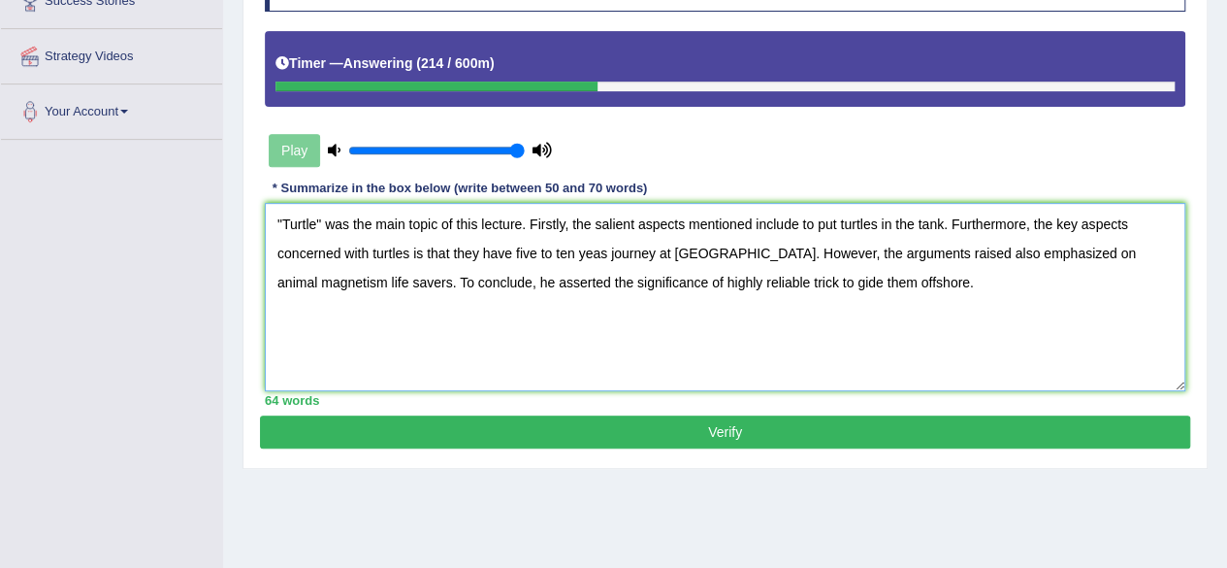
scroll to position [365, 0]
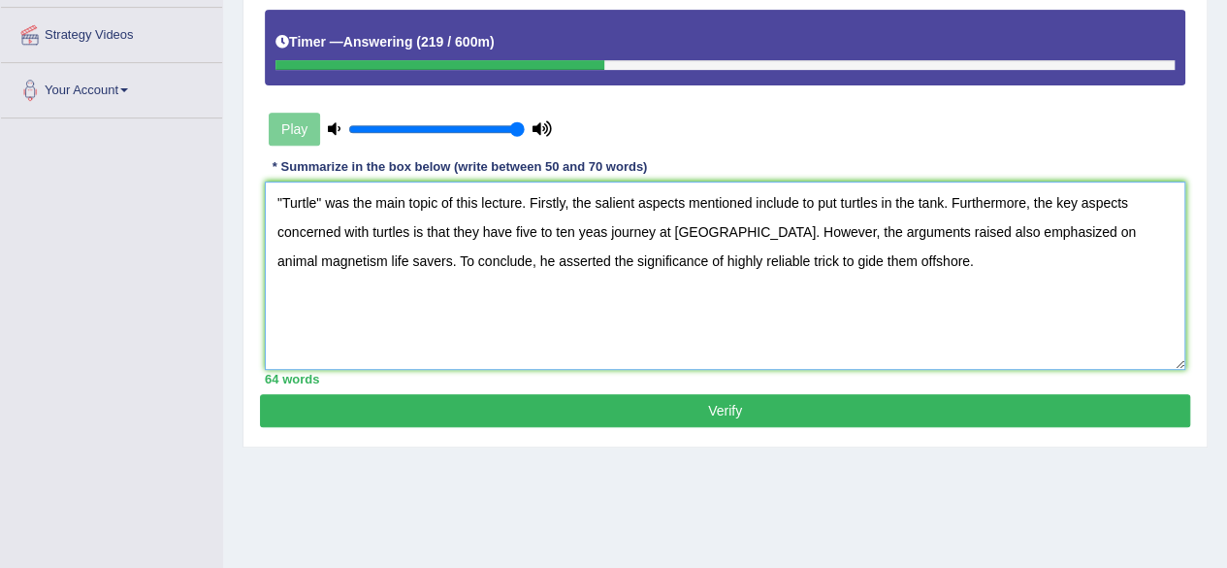
click at [825, 265] on textarea ""Turtle" was the main topic of this lecture. Firstly, the salient aspects menti…" at bounding box center [725, 275] width 921 height 188
click at [989, 288] on textarea ""Turtle" was the main topic of this lecture. Firstly, the salient aspects menti…" at bounding box center [725, 275] width 921 height 188
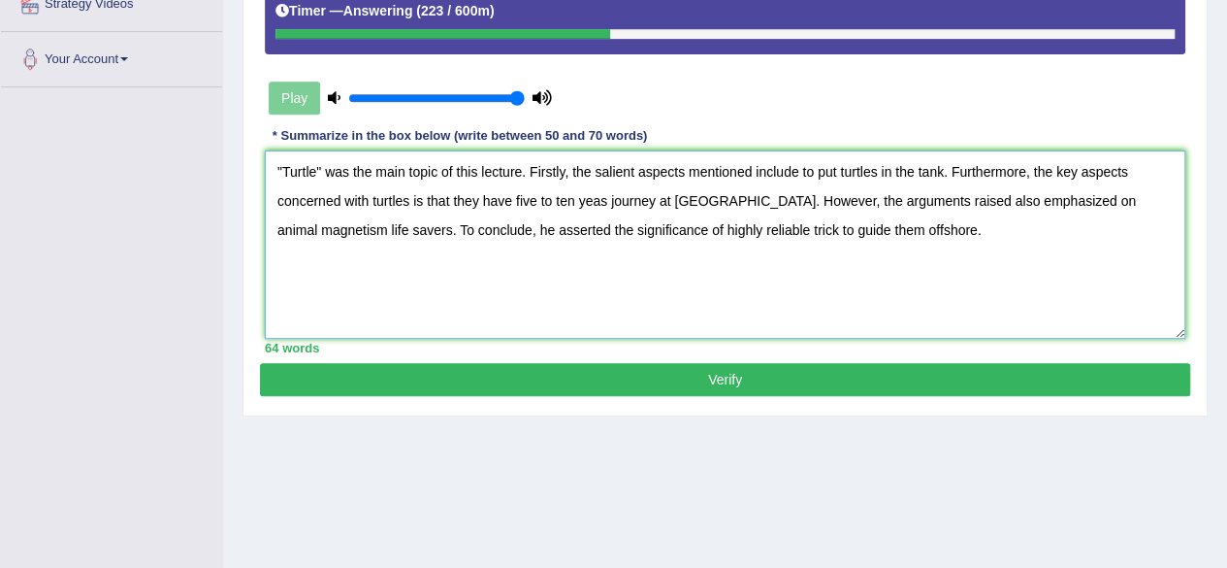
scroll to position [400, 0]
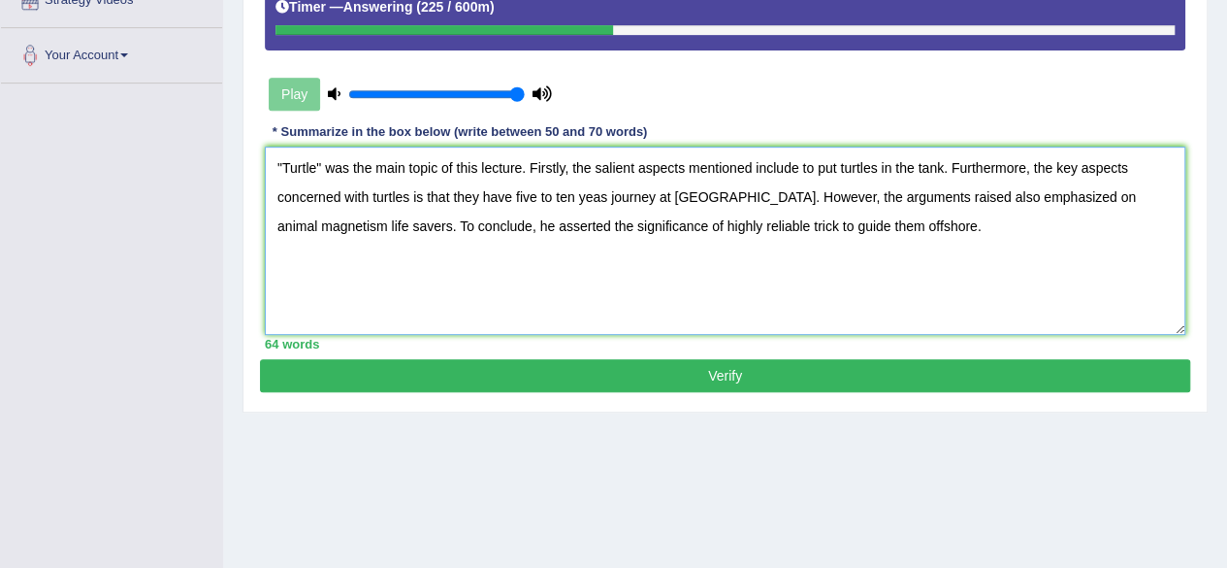
type textarea ""Turtle" was the main topic of this lecture. Firstly, the salient aspects menti…"
click at [819, 377] on button "Verify" at bounding box center [725, 375] width 930 height 33
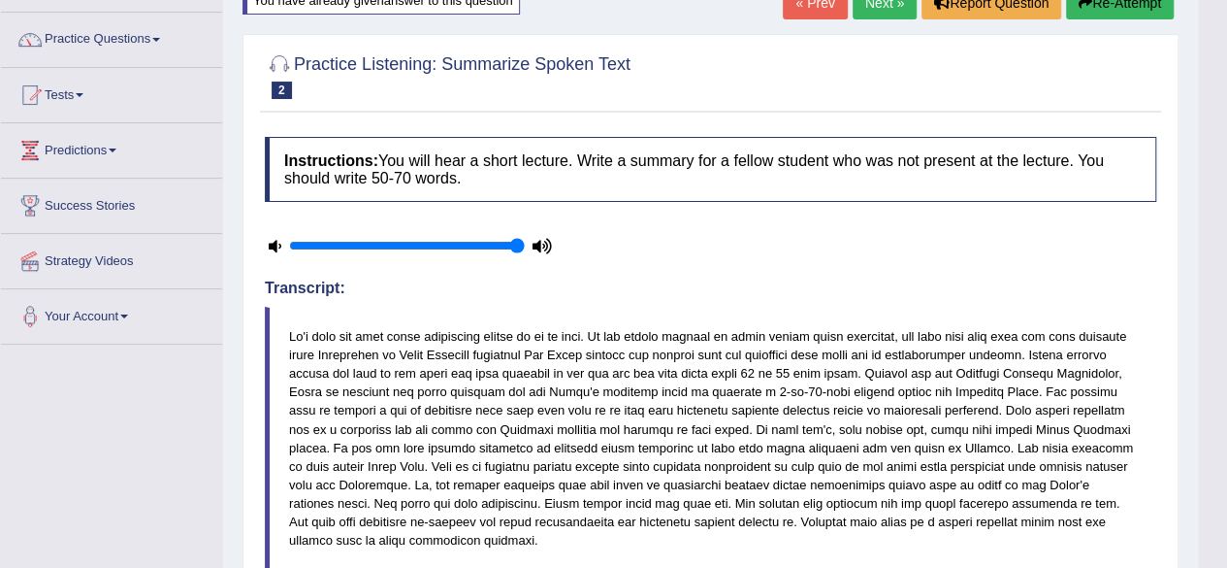
scroll to position [16, 0]
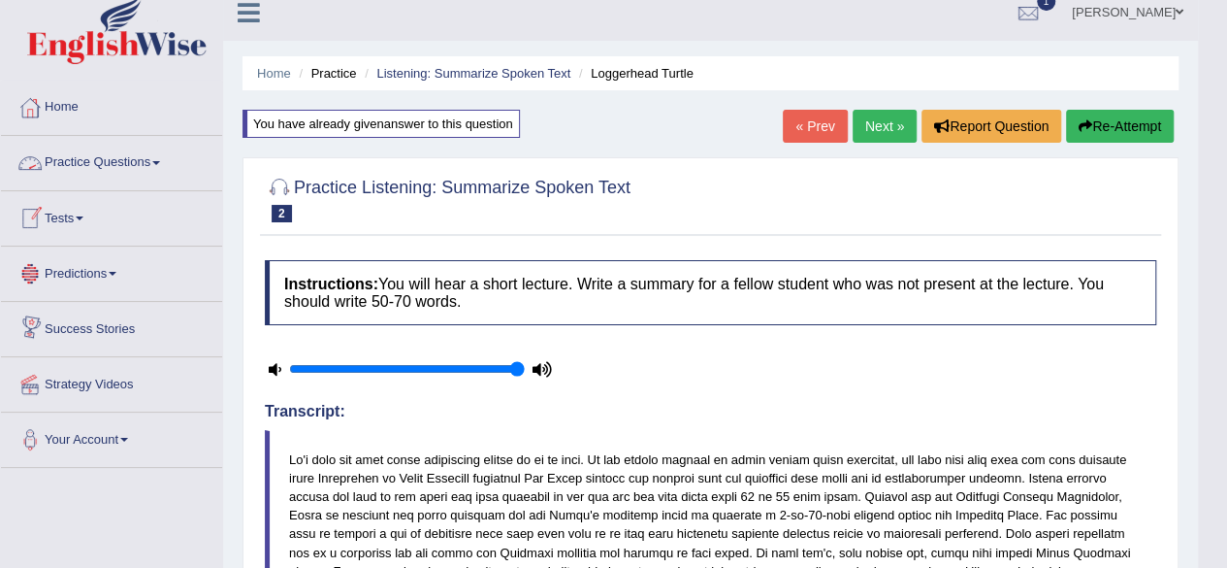
click at [111, 162] on link "Practice Questions" at bounding box center [111, 160] width 221 height 49
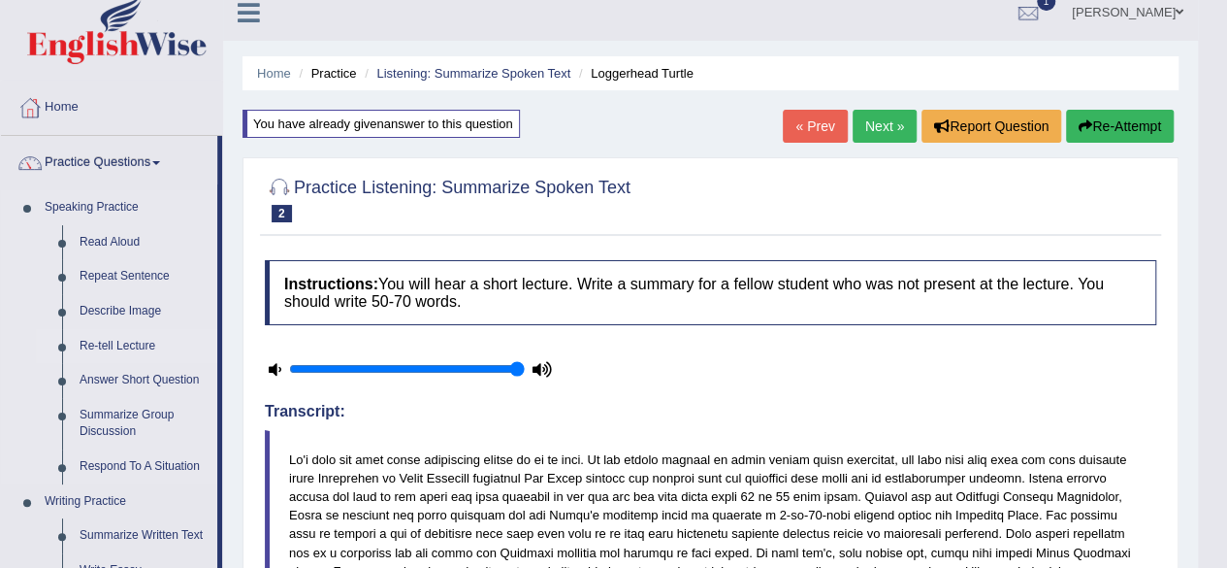
scroll to position [94, 0]
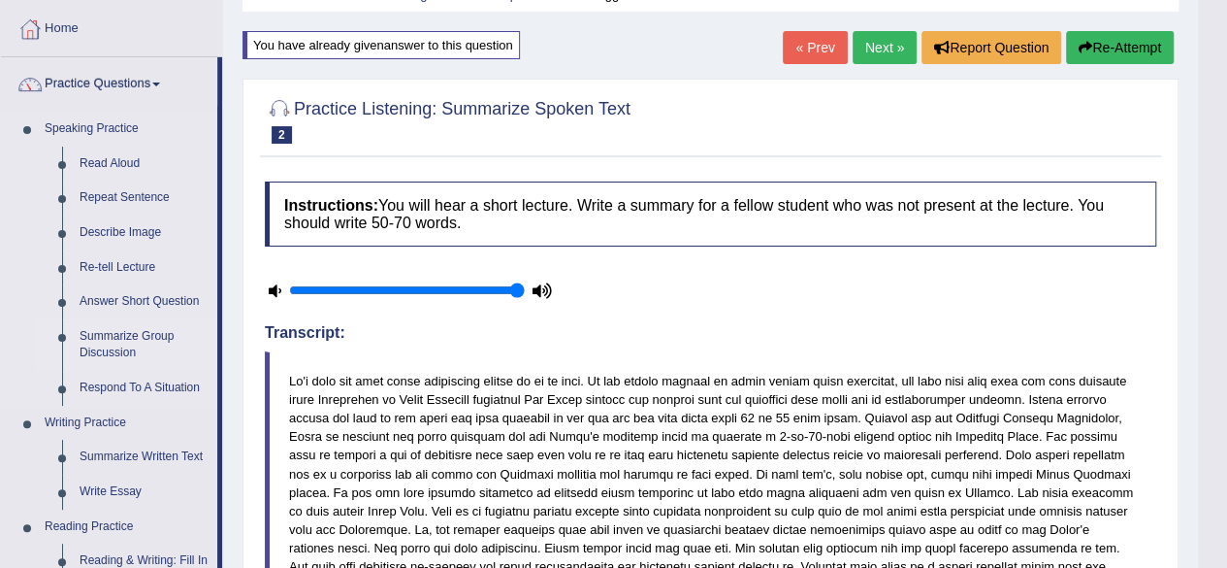
click at [153, 337] on link "Summarize Group Discussion" at bounding box center [144, 344] width 146 height 51
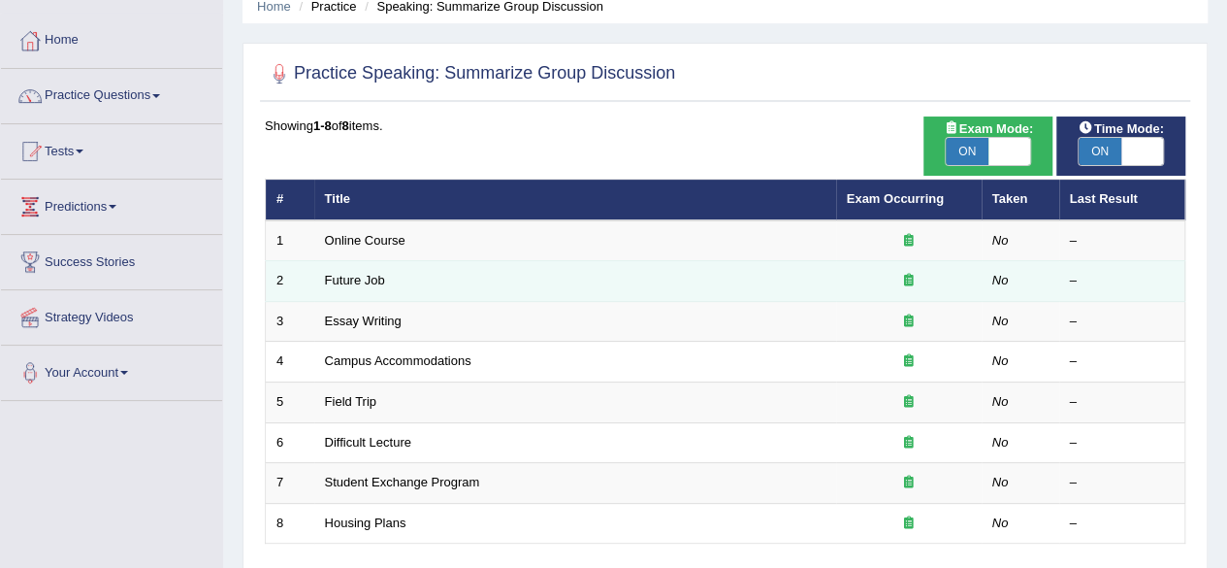
scroll to position [62, 0]
